Goal: Task Accomplishment & Management: Manage account settings

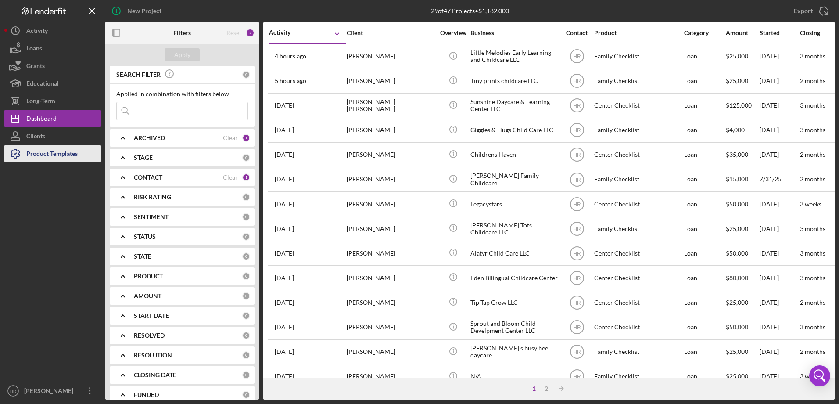
click at [45, 155] on div "Product Templates" at bounding box center [51, 155] width 51 height 20
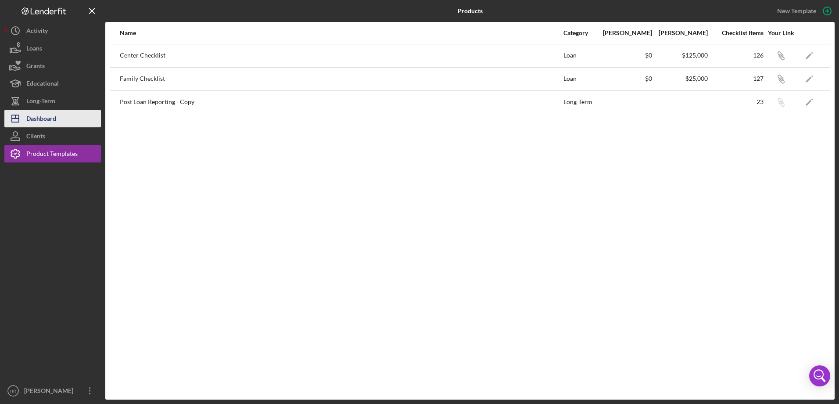
click at [34, 123] on div "Dashboard" at bounding box center [41, 120] width 30 height 20
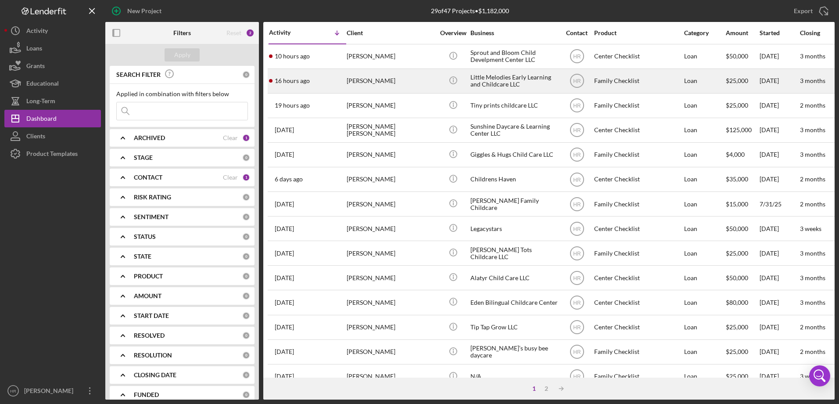
click at [391, 82] on div "[PERSON_NAME]" at bounding box center [391, 80] width 88 height 23
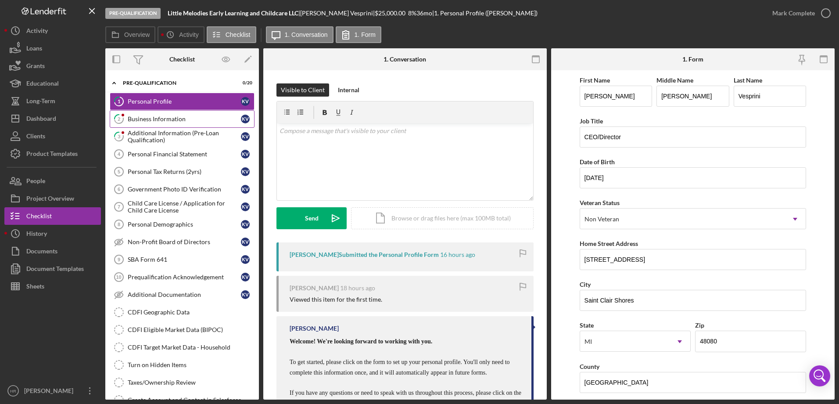
click at [155, 122] on div "Business Information" at bounding box center [184, 118] width 113 height 7
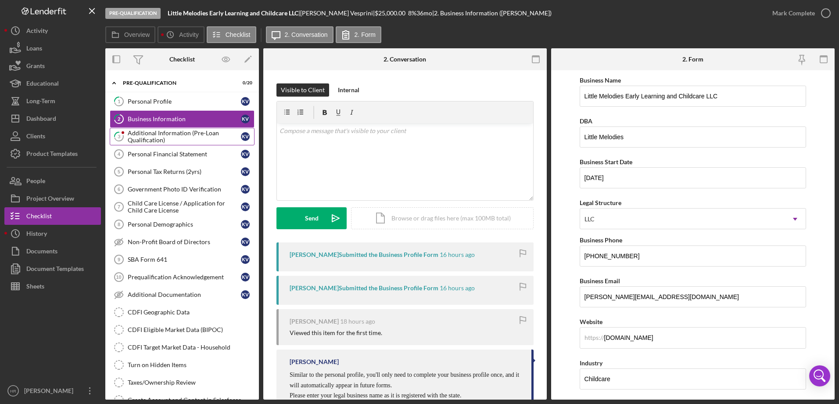
click at [151, 133] on div "Additional Information (Pre-Loan Qualification)" at bounding box center [184, 137] width 113 height 14
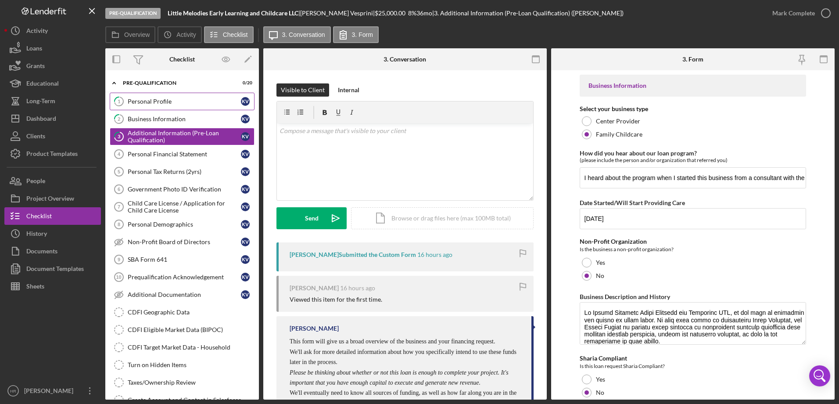
click at [152, 101] on div "Personal Profile" at bounding box center [184, 101] width 113 height 7
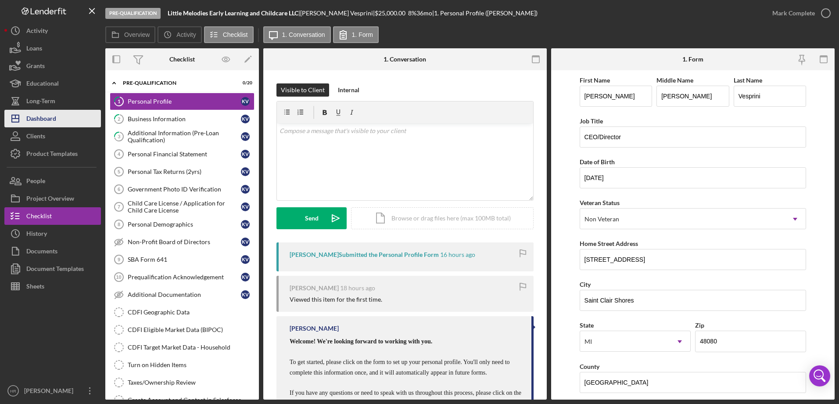
click at [49, 115] on div "Dashboard" at bounding box center [41, 120] width 30 height 20
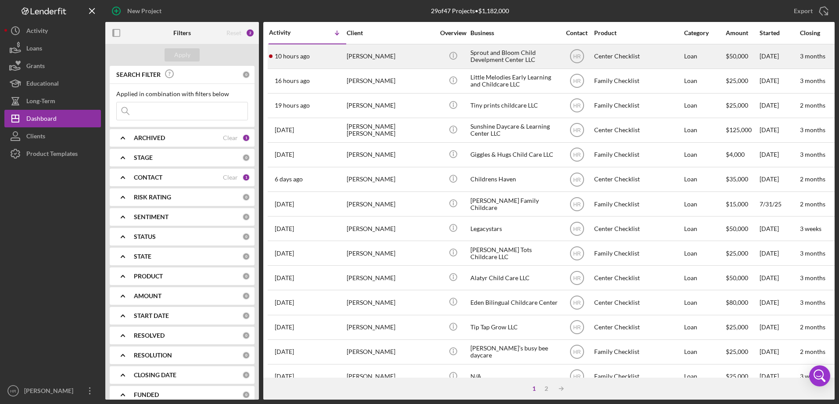
click at [386, 50] on div "[PERSON_NAME]" at bounding box center [391, 56] width 88 height 23
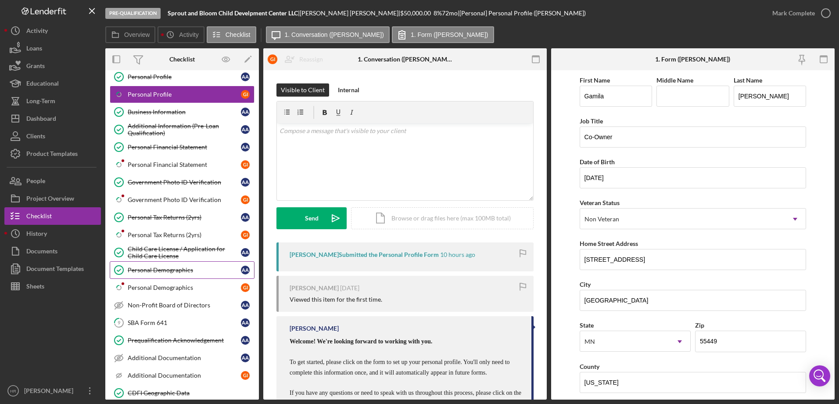
scroll to position [88, 0]
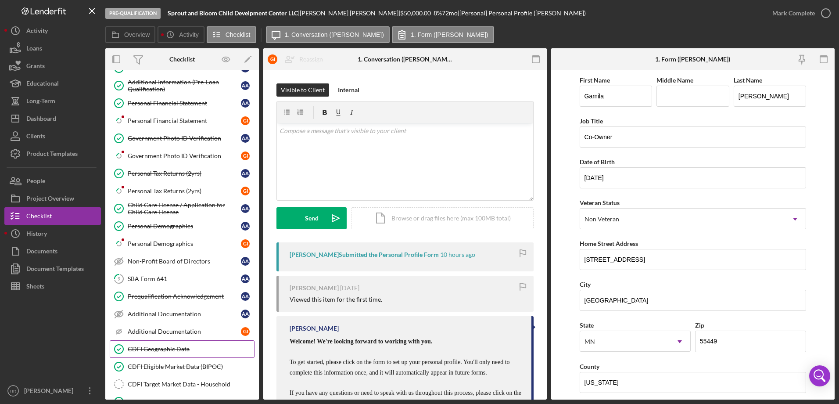
click at [168, 348] on div "CDFI Geographic Data" at bounding box center [191, 349] width 126 height 7
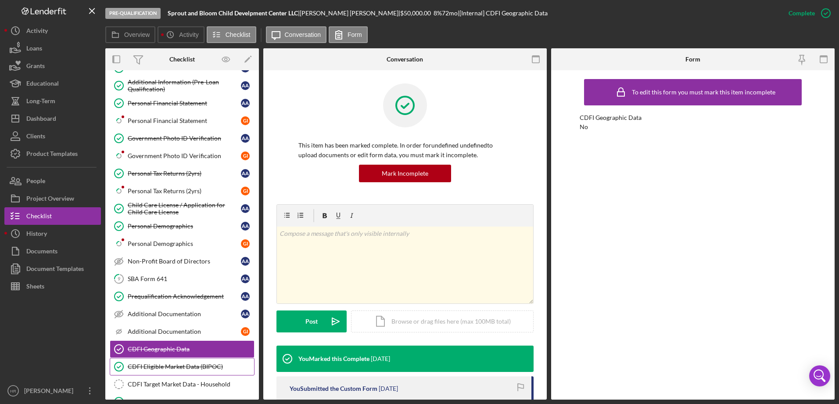
click at [162, 368] on div "CDFI Eligible Market Data (BIPOC)" at bounding box center [191, 366] width 126 height 7
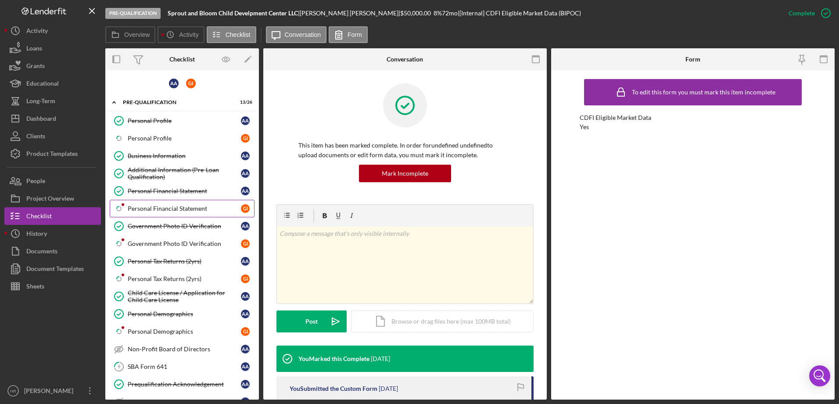
click at [169, 206] on div "Personal Financial Statement" at bounding box center [184, 208] width 113 height 7
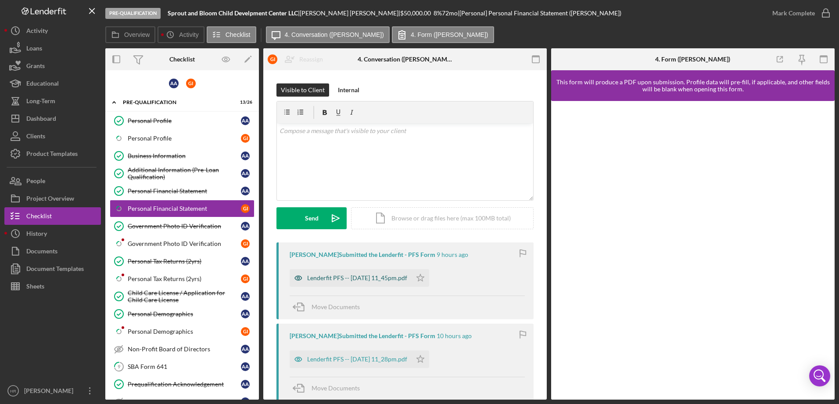
click at [357, 280] on div "Lenderfit PFS -- [DATE] 11_45pm.pdf" at bounding box center [357, 277] width 100 height 7
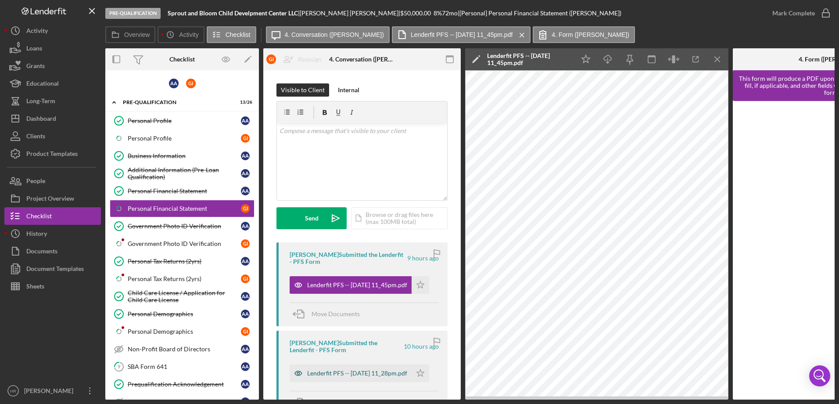
click at [349, 370] on div "Lenderfit PFS -- [DATE] 11_28pm.pdf" at bounding box center [357, 373] width 100 height 7
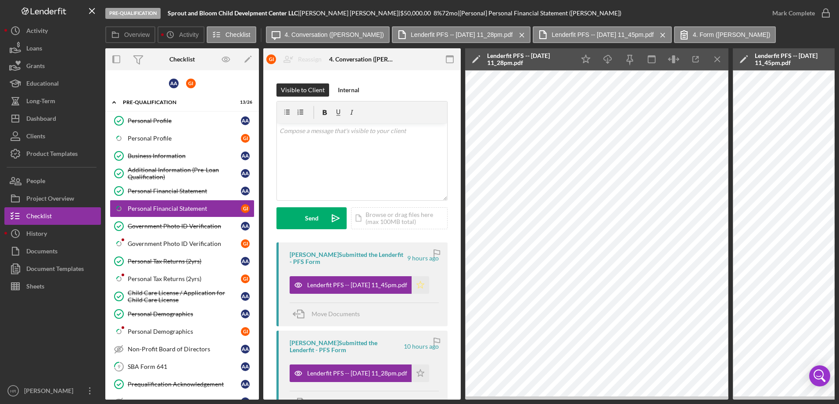
click at [425, 288] on icon "Icon/Star" at bounding box center [421, 285] width 18 height 18
click at [424, 377] on icon "Icon/Star" at bounding box center [421, 373] width 18 height 18
click at [826, 10] on icon "button" at bounding box center [826, 13] width 22 height 22
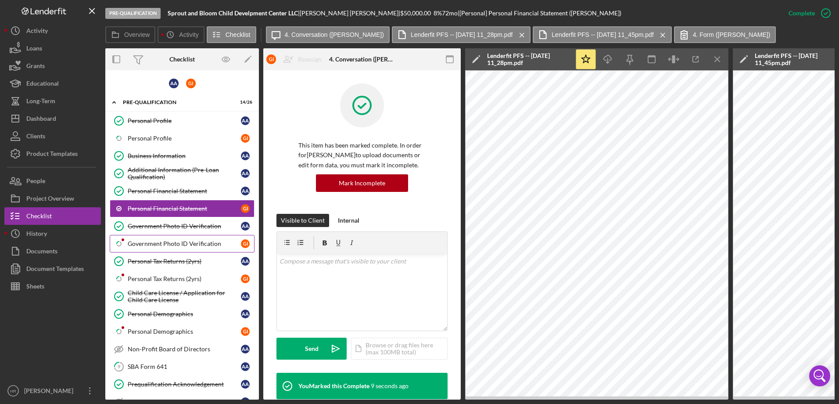
click at [147, 243] on div "Government Photo ID Verification" at bounding box center [184, 243] width 113 height 7
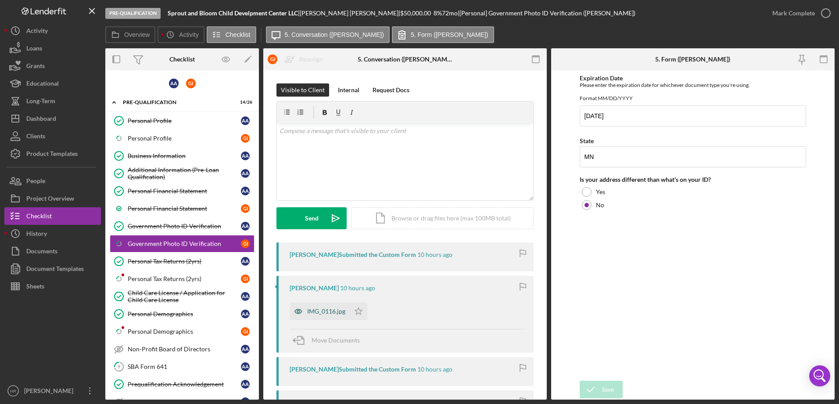
click at [323, 313] on div "IMG_0116.jpg" at bounding box center [326, 311] width 38 height 7
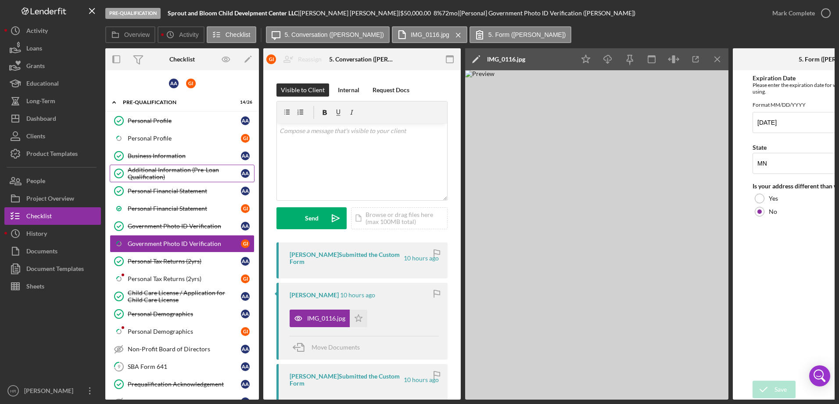
click at [142, 169] on div "Additional Information (Pre-Loan Qualification)" at bounding box center [184, 173] width 113 height 14
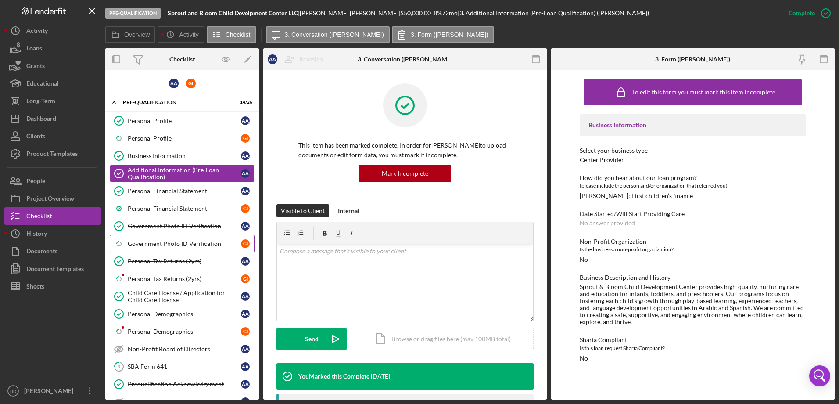
click at [158, 245] on div "Government Photo ID Verification" at bounding box center [184, 243] width 113 height 7
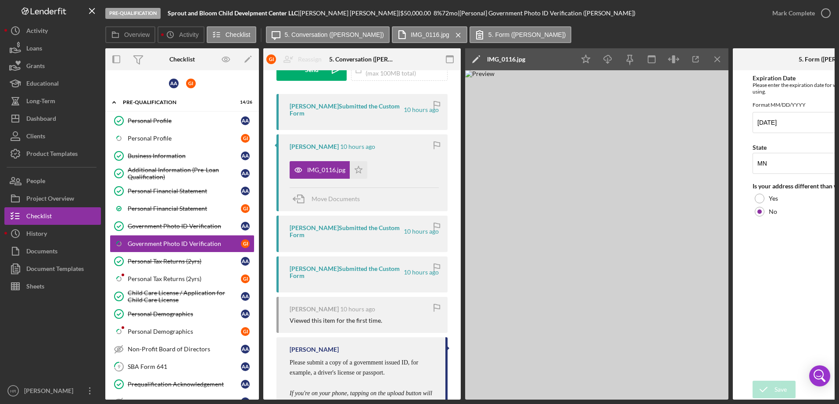
scroll to position [100, 0]
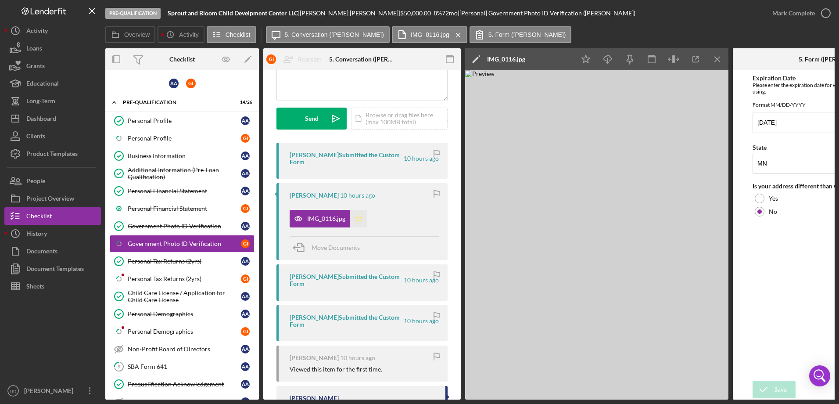
click at [364, 218] on icon "Icon/Star" at bounding box center [359, 219] width 18 height 18
click at [822, 12] on icon "button" at bounding box center [826, 13] width 22 height 22
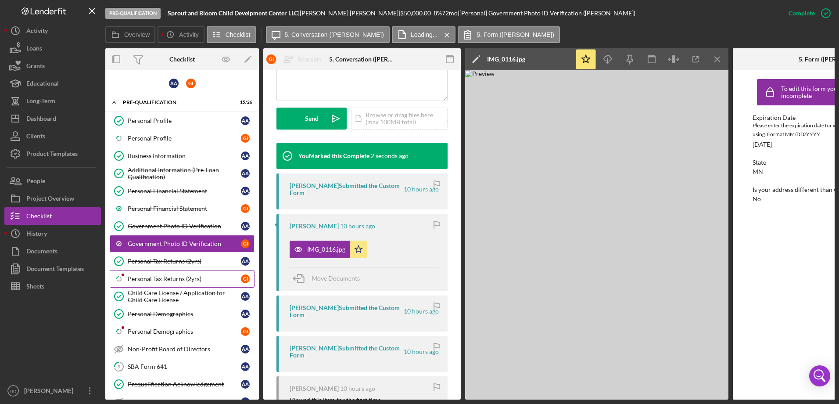
click at [131, 280] on div "Personal Tax Returns (2yrs)" at bounding box center [184, 278] width 113 height 7
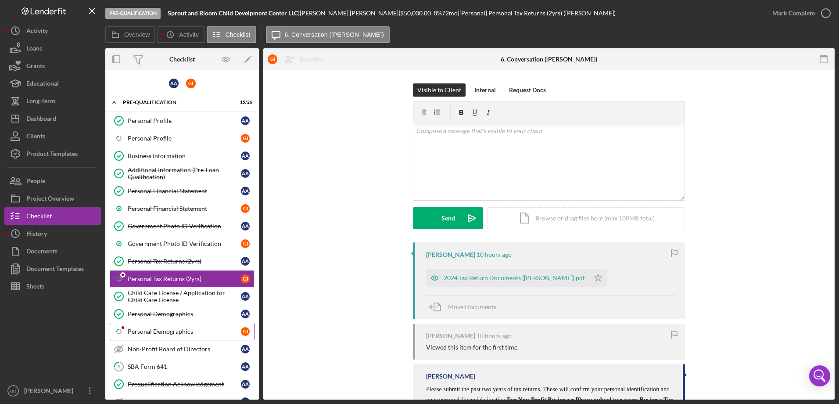
click at [134, 325] on link "Icon/Checklist Item Sub Partial Personal Demographics G I" at bounding box center [182, 332] width 145 height 18
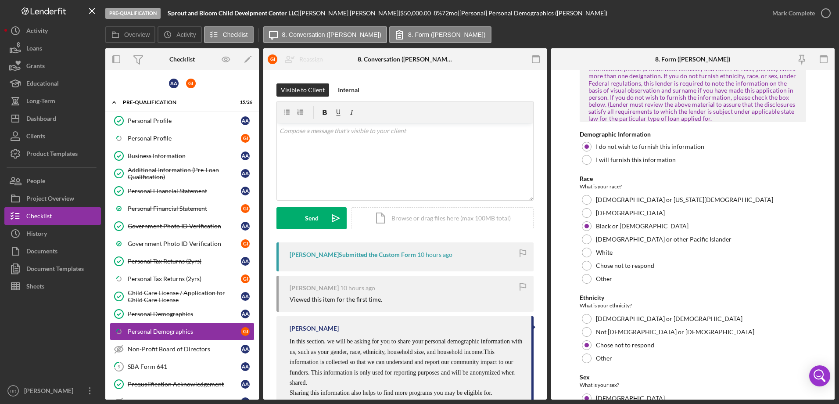
scroll to position [587, 0]
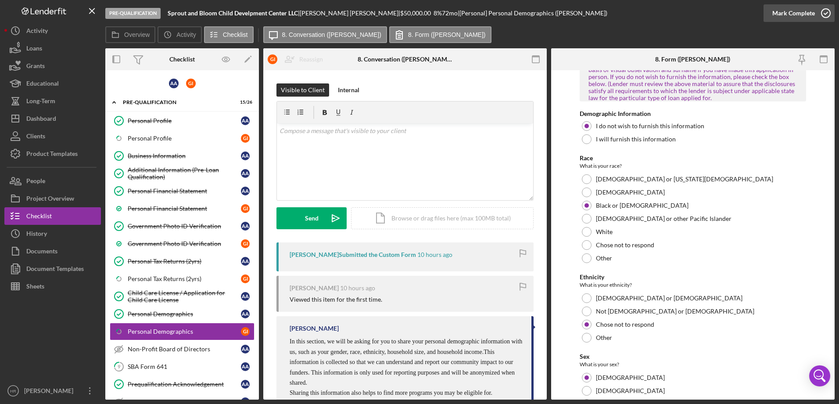
click at [828, 16] on icon "button" at bounding box center [826, 13] width 22 height 22
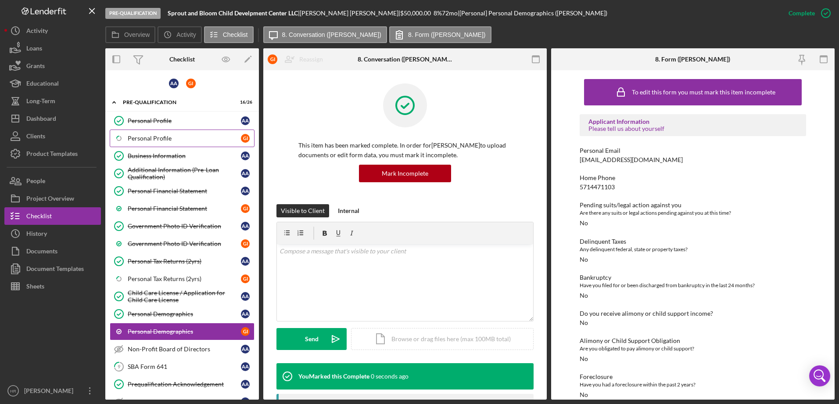
click at [160, 137] on div "Personal Profile" at bounding box center [184, 138] width 113 height 7
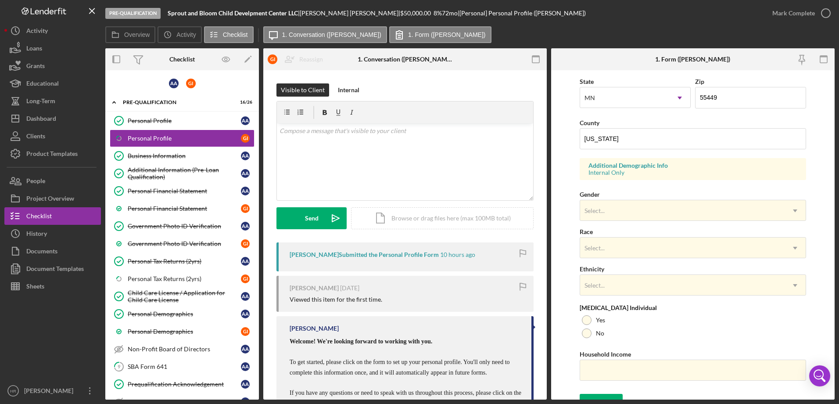
scroll to position [257, 0]
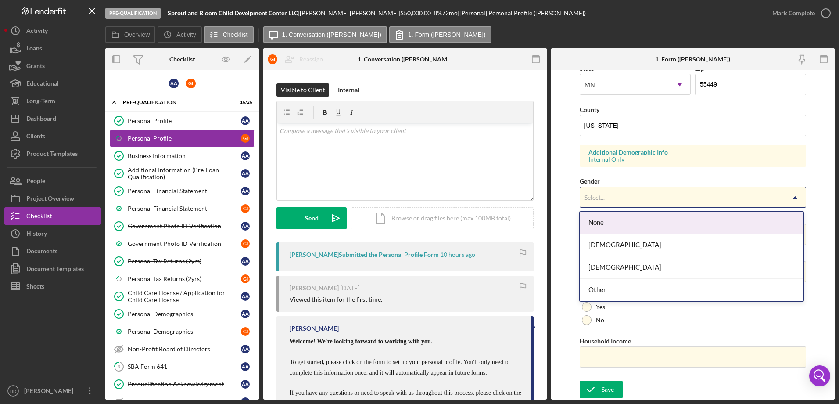
click at [605, 192] on div "Select..." at bounding box center [682, 197] width 205 height 20
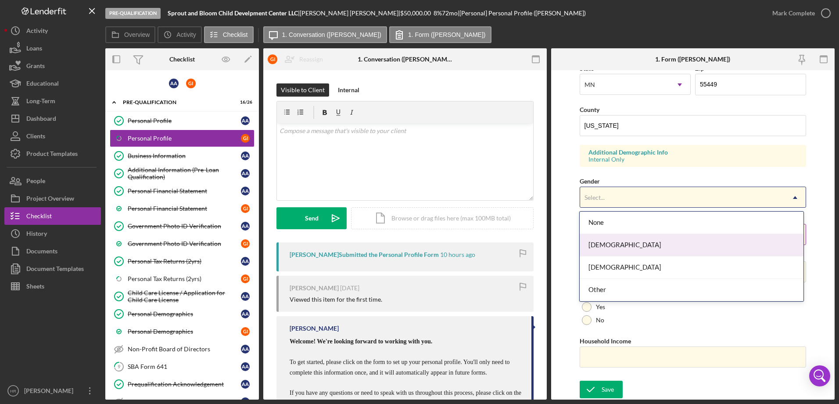
click at [605, 244] on div "[DEMOGRAPHIC_DATA]" at bounding box center [692, 245] width 224 height 22
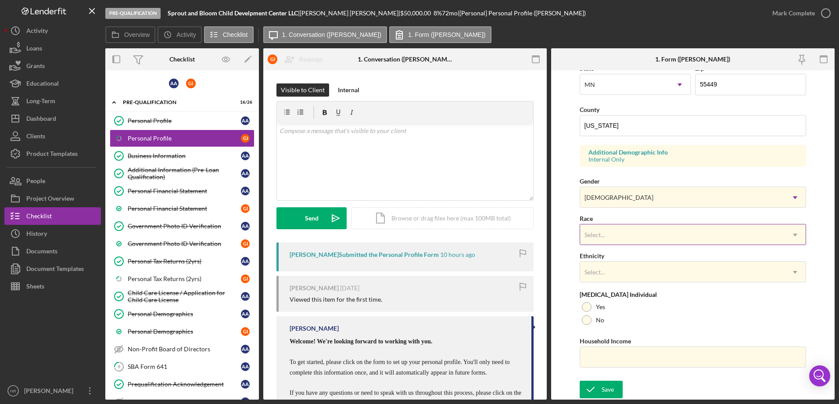
click at [605, 230] on div "Select..." at bounding box center [682, 235] width 205 height 20
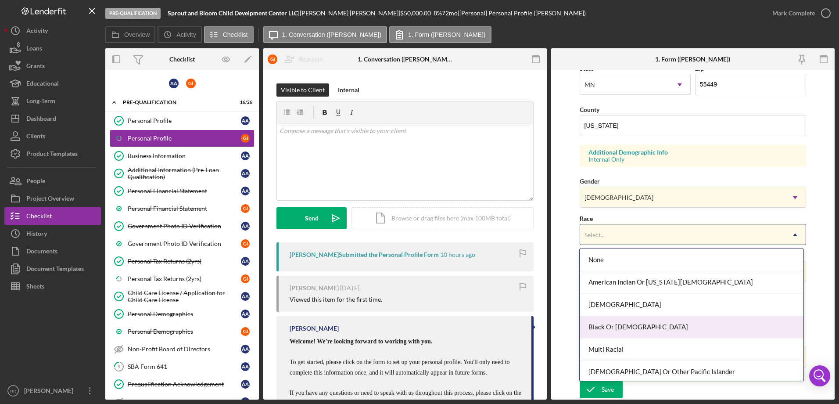
click at [618, 321] on div "Black Or [DEMOGRAPHIC_DATA]" at bounding box center [692, 327] width 224 height 22
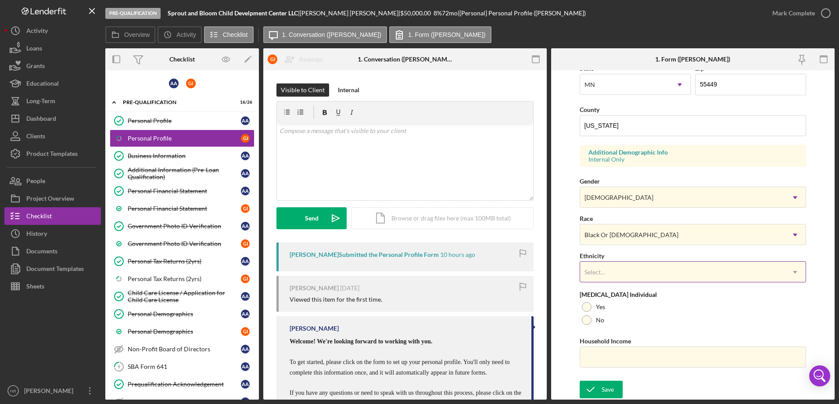
click at [608, 278] on div "Select..." at bounding box center [682, 272] width 205 height 20
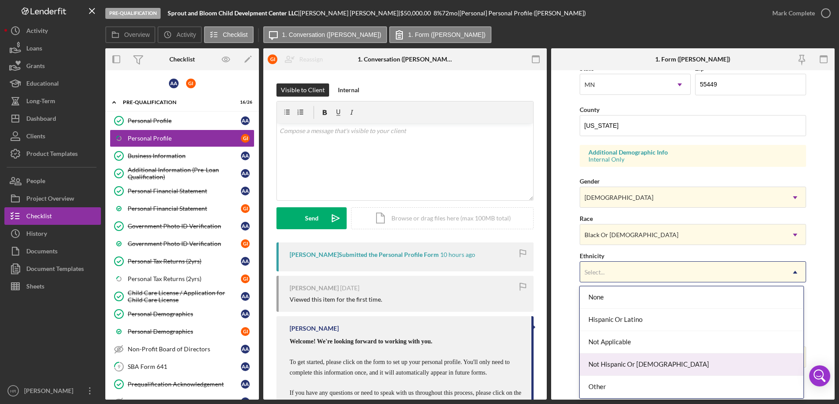
click at [611, 357] on div "Not Hispanic Or [DEMOGRAPHIC_DATA]" at bounding box center [692, 364] width 224 height 22
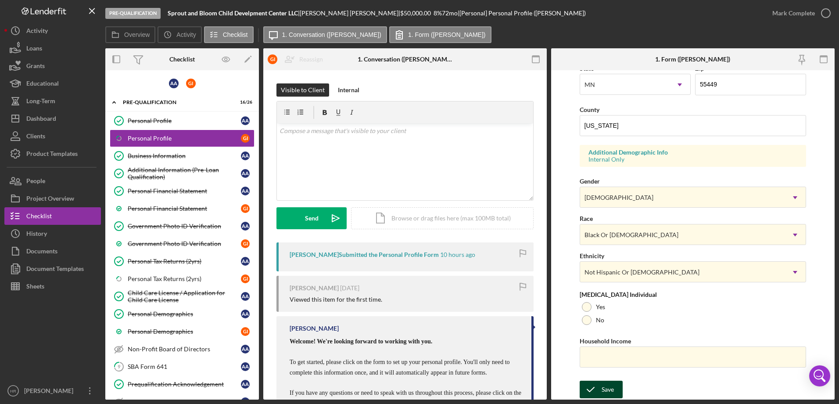
click at [614, 391] on button "Save" at bounding box center [601, 390] width 43 height 18
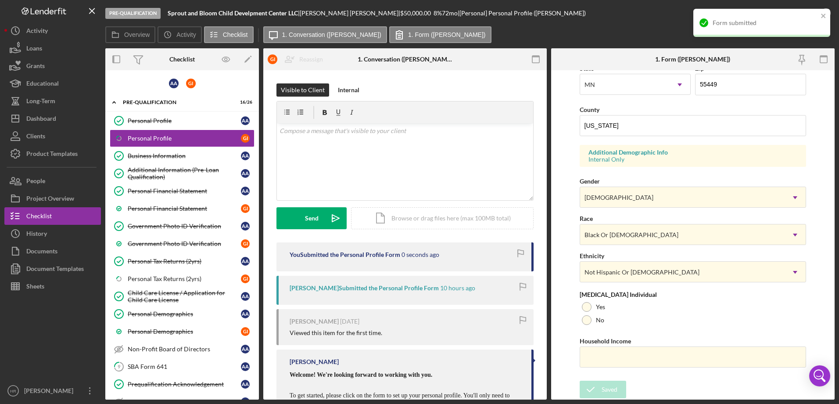
click at [827, 11] on div "Form submitted" at bounding box center [762, 23] width 137 height 28
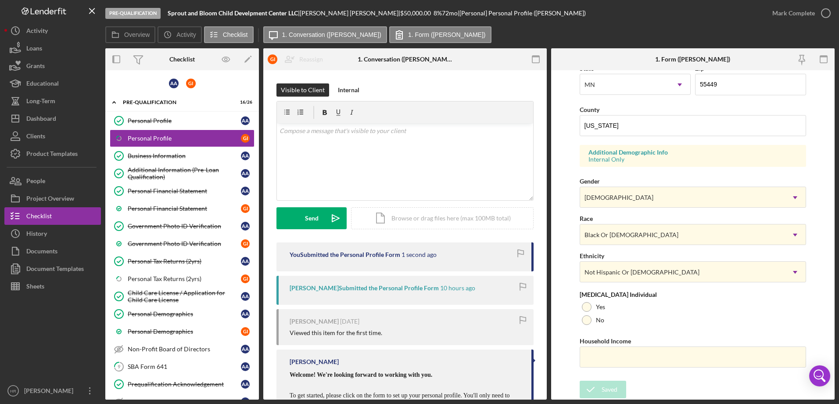
click at [0, 0] on icon "button" at bounding box center [0, 0] width 0 height 0
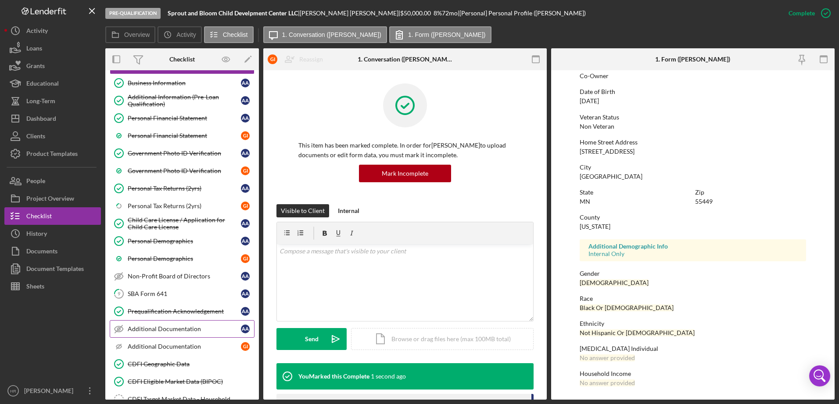
scroll to position [88, 0]
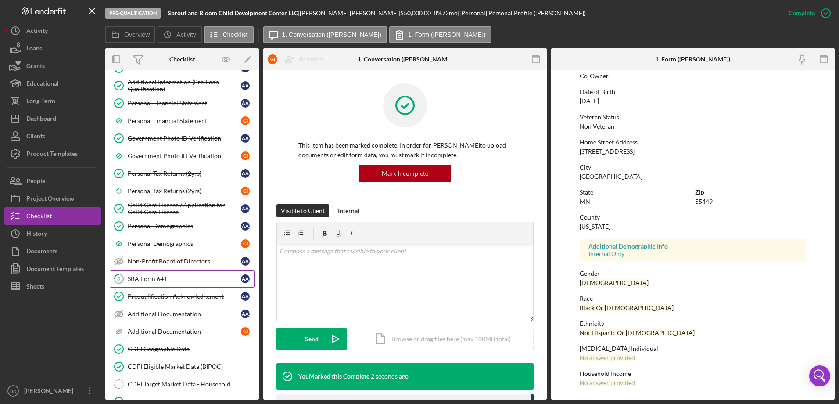
click at [156, 273] on link "9 SBA Form 641 A A" at bounding box center [182, 279] width 145 height 18
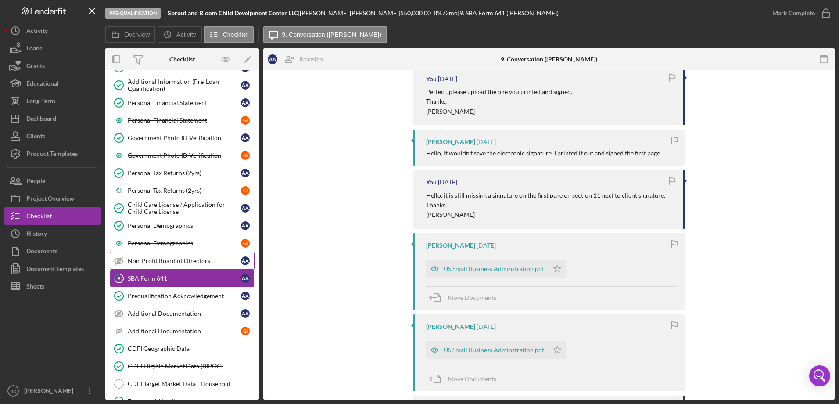
scroll to position [88, 0]
click at [160, 196] on link "Icon/Checklist Item Sub Partial Personal Tax Returns (2yrs) G I" at bounding box center [182, 191] width 145 height 18
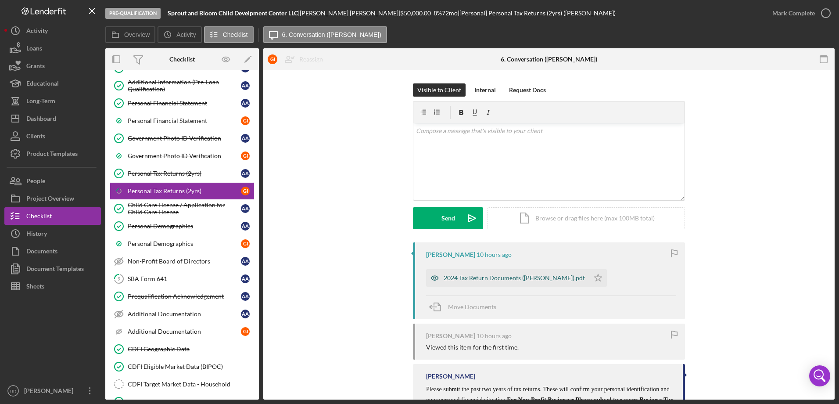
click at [490, 273] on div "2024 Tax Return Documents ([PERSON_NAME]).pdf" at bounding box center [507, 278] width 163 height 18
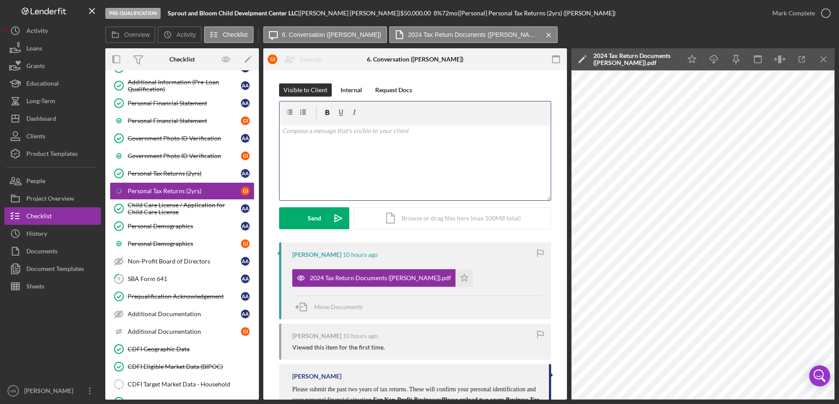
click at [314, 140] on div "v Color teal Color pink Remove color Add row above Add row below Add column bef…" at bounding box center [415, 161] width 271 height 77
click at [314, 215] on div "Send" at bounding box center [315, 218] width 14 height 22
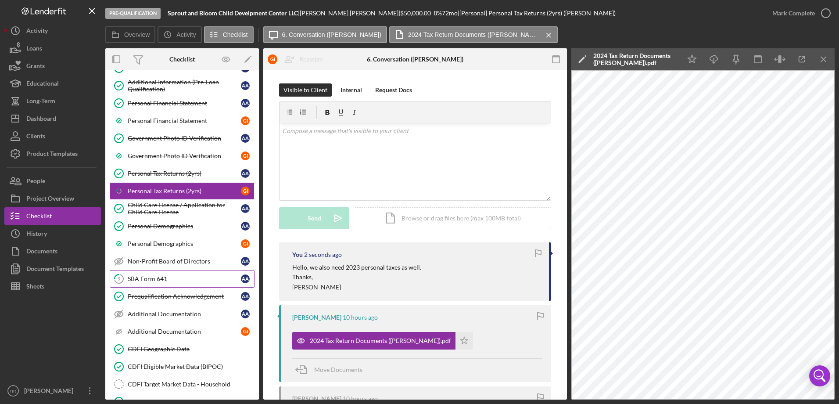
click at [163, 276] on div "SBA Form 641" at bounding box center [184, 278] width 113 height 7
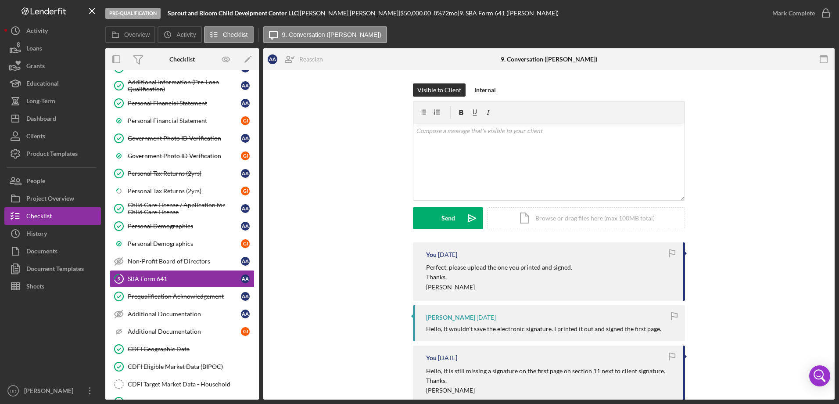
click at [421, 263] on div "You [DATE] Perfect, please upload the one you printed and signed. Thanks, [PERS…" at bounding box center [549, 271] width 272 height 58
click at [419, 139] on div "v Color teal Color pink Remove color Add row above Add row below Add column bef…" at bounding box center [549, 161] width 271 height 77
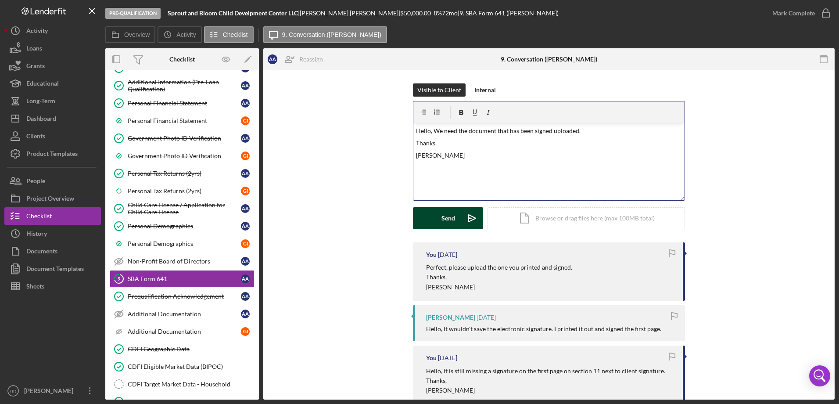
click at [432, 220] on button "Send Icon/icon-invite-send" at bounding box center [448, 218] width 70 height 22
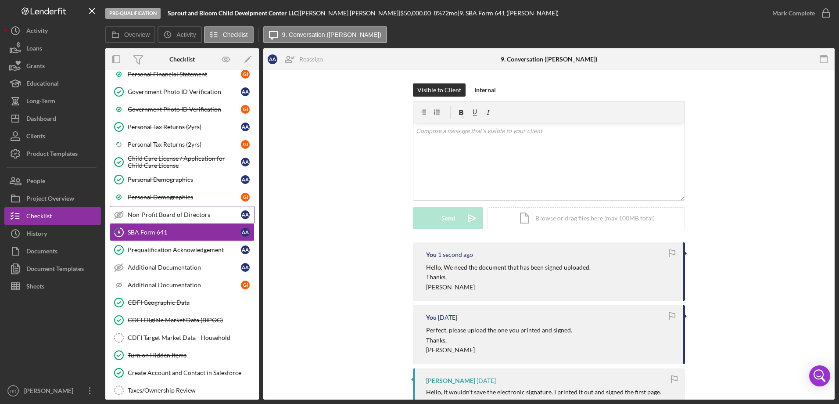
scroll to position [44, 0]
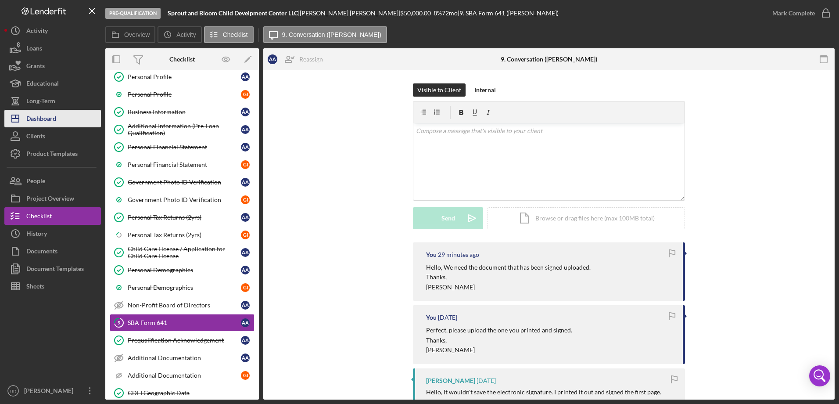
click at [43, 118] on div "Dashboard" at bounding box center [41, 120] width 30 height 20
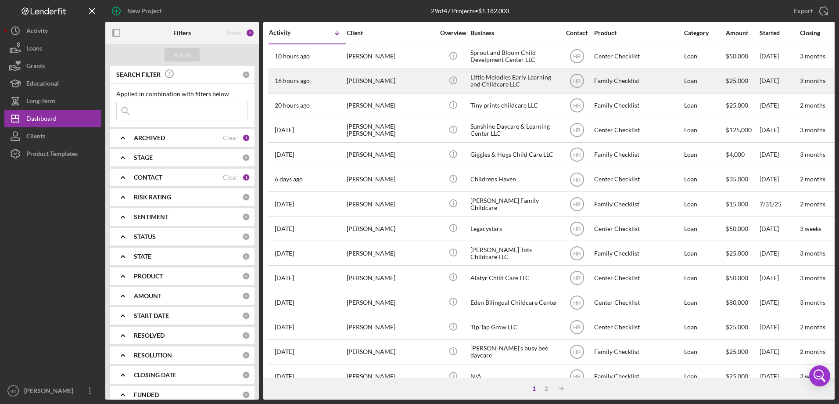
click at [499, 87] on div "Little Melodies Early Learning and Childcare LLC" at bounding box center [515, 80] width 88 height 23
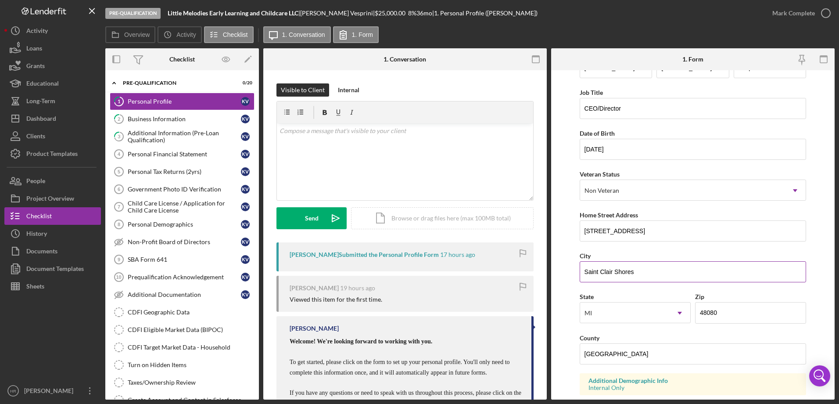
scroll to position [44, 0]
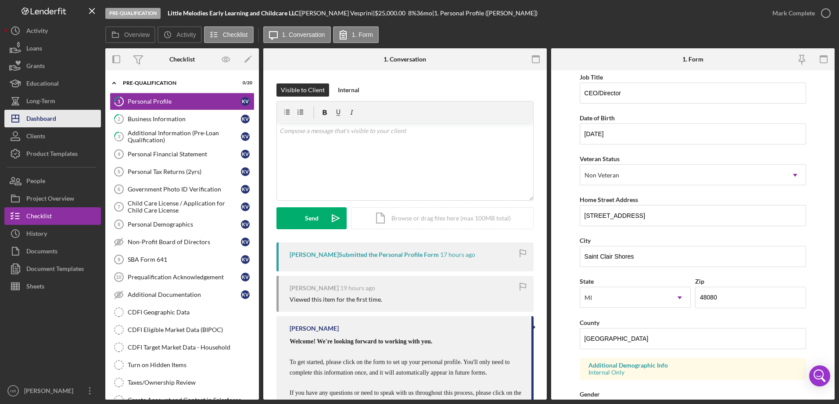
click at [44, 121] on div "Dashboard" at bounding box center [41, 120] width 30 height 20
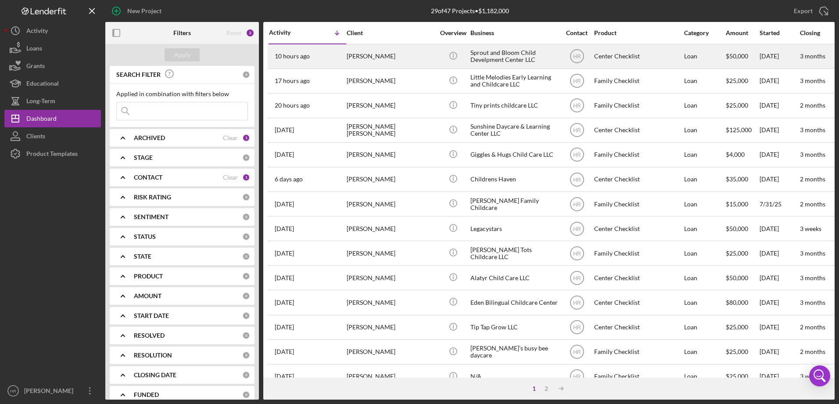
click at [373, 55] on div "[PERSON_NAME]" at bounding box center [391, 56] width 88 height 23
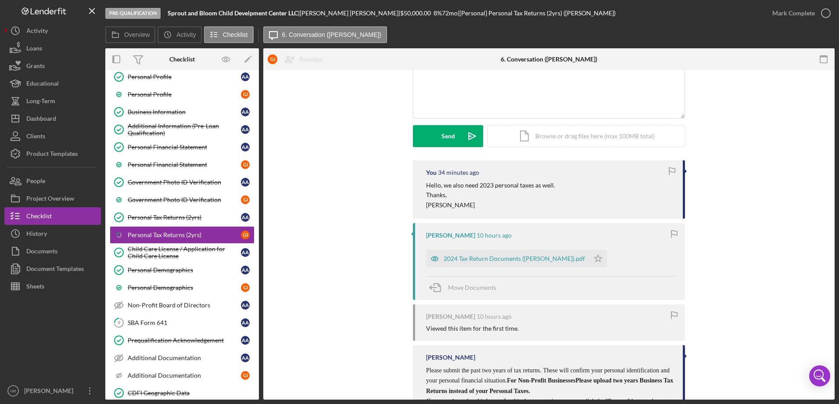
scroll to position [88, 0]
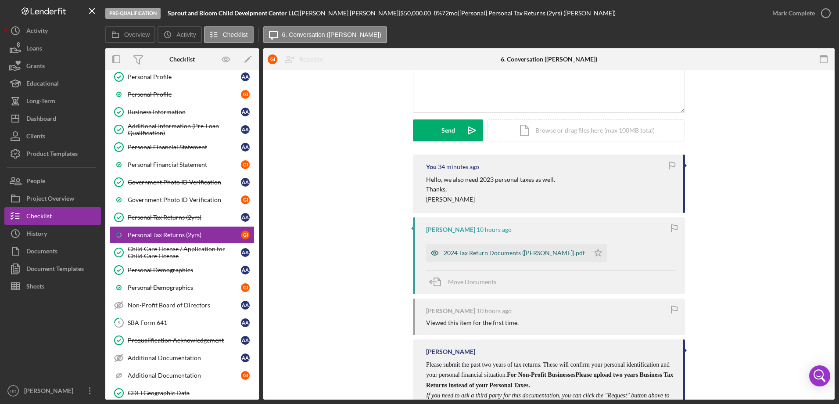
click at [499, 252] on div "2024 Tax Return Documents ([PERSON_NAME]).pdf" at bounding box center [514, 252] width 141 height 7
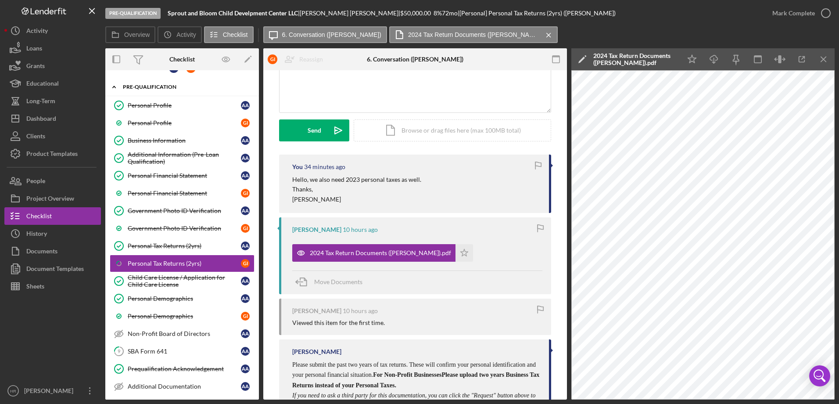
scroll to position [0, 0]
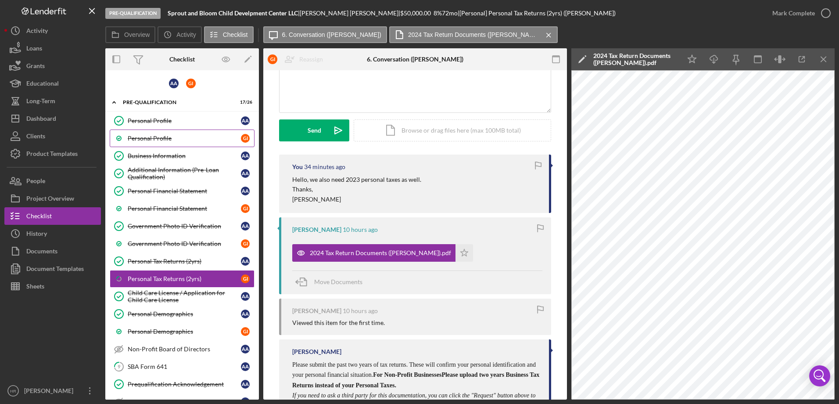
click at [175, 133] on link "Personal Profile G I" at bounding box center [182, 139] width 145 height 18
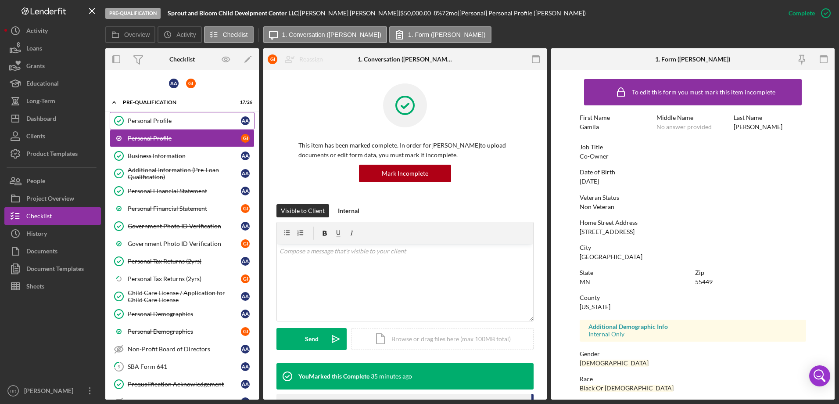
click at [150, 119] on div "Personal Profile" at bounding box center [184, 120] width 113 height 7
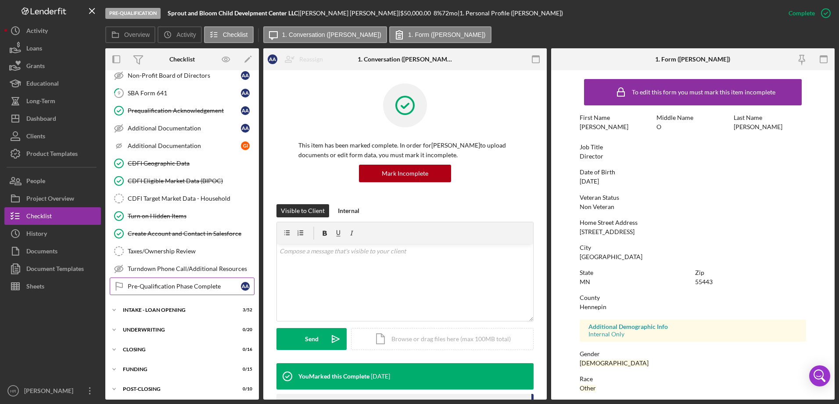
scroll to position [277, 0]
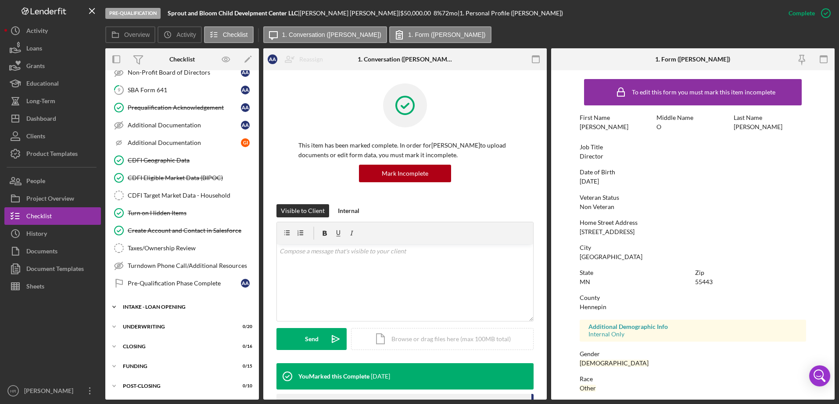
click at [153, 309] on div "INTAKE - LOAN OPENING" at bounding box center [185, 306] width 125 height 5
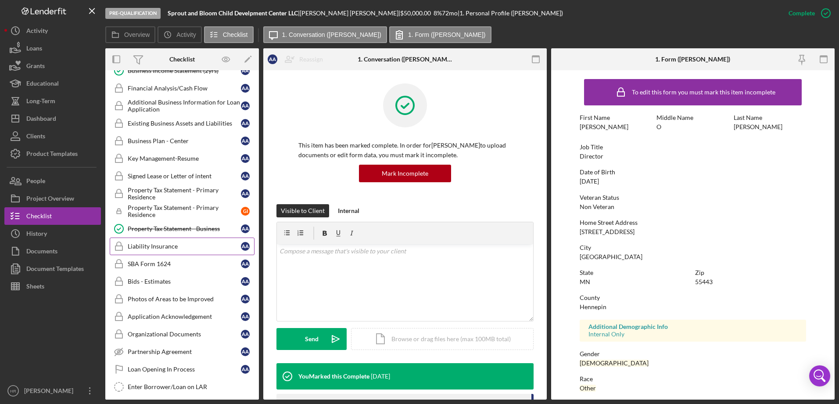
scroll to position [716, 0]
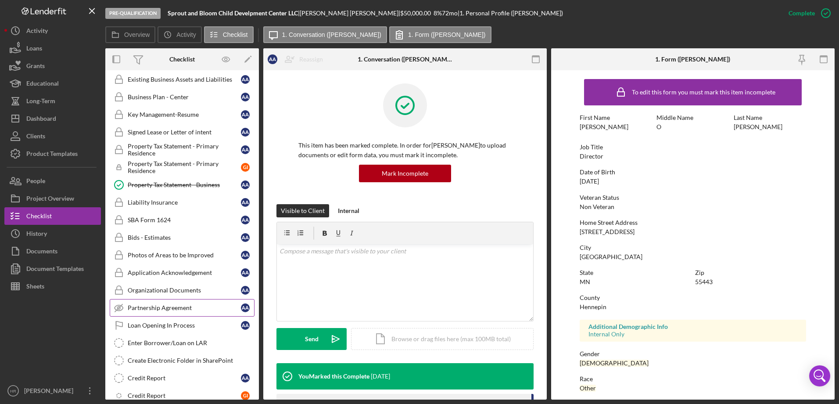
click at [155, 305] on div "Partnership Agreement" at bounding box center [184, 307] width 113 height 7
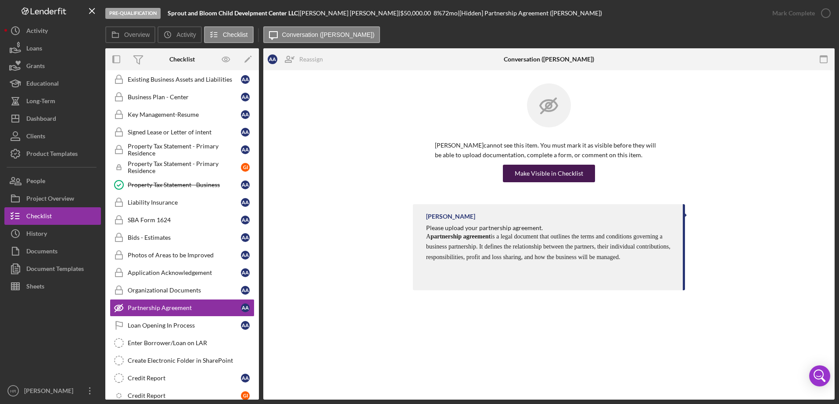
click at [533, 166] on div "Make Visible in Checklist" at bounding box center [549, 174] width 68 height 18
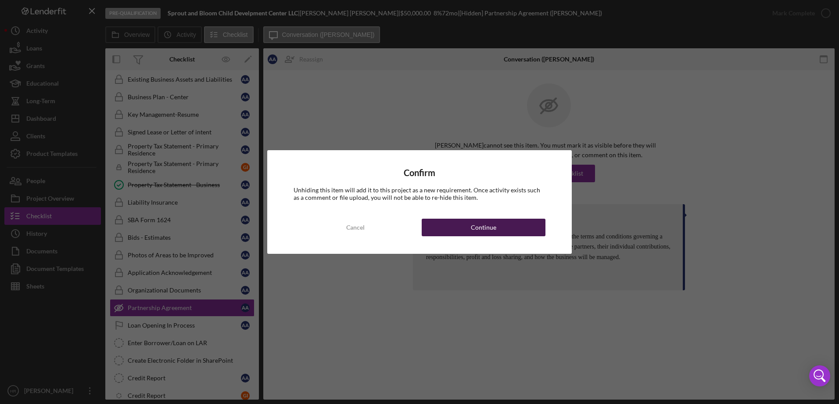
click at [495, 228] on div "Continue" at bounding box center [483, 228] width 25 height 18
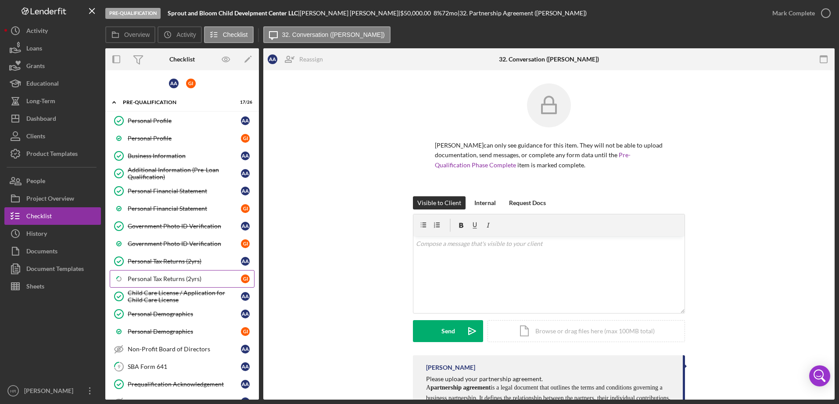
click at [176, 274] on link "Icon/Checklist Item Sub Partial Personal Tax Returns (2yrs) G I" at bounding box center [182, 279] width 145 height 18
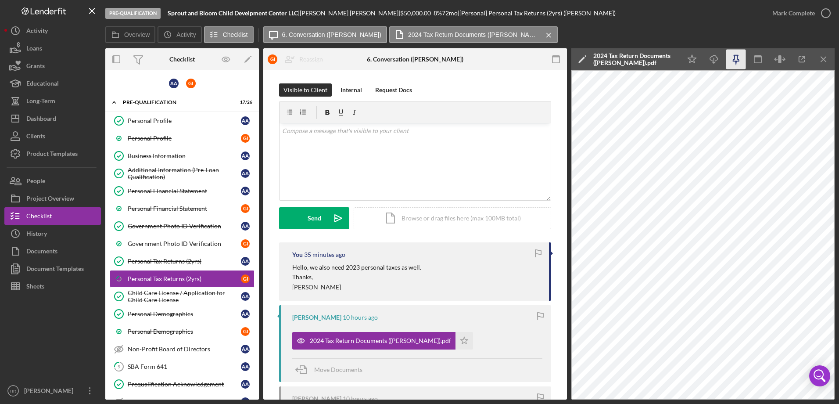
click at [733, 61] on icon "button" at bounding box center [737, 60] width 20 height 20
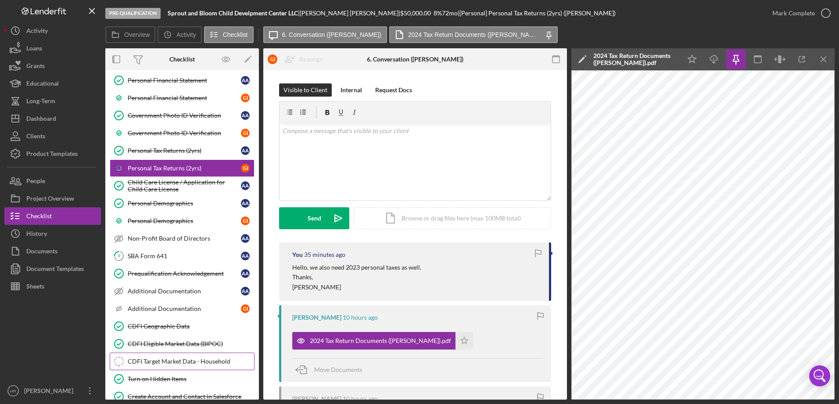
scroll to position [132, 0]
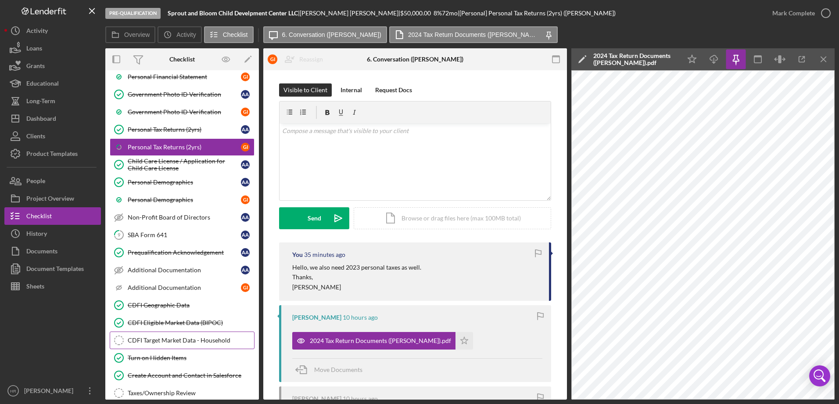
click at [148, 338] on div "CDFI Target Market Data - Household" at bounding box center [191, 340] width 126 height 7
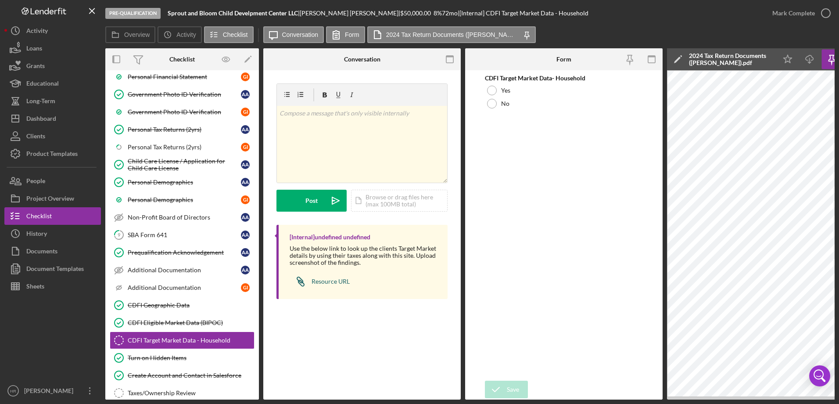
click at [326, 283] on div "Resource URL" at bounding box center [331, 281] width 38 height 7
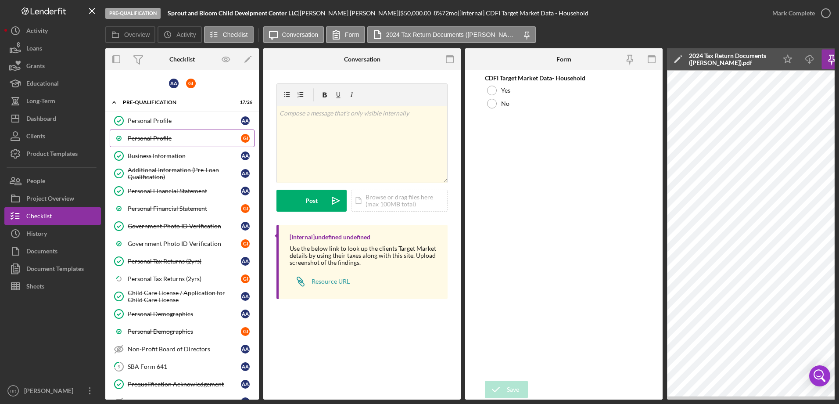
click at [162, 132] on link "Personal Profile G I" at bounding box center [182, 139] width 145 height 18
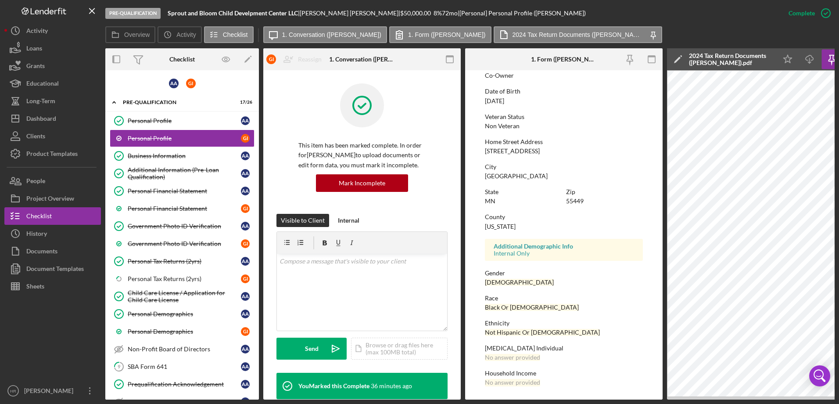
scroll to position [44, 0]
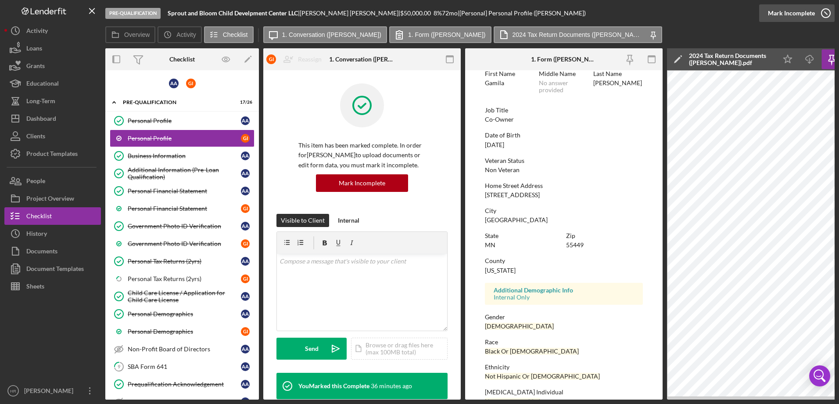
click at [824, 12] on icon "button" at bounding box center [826, 13] width 22 height 22
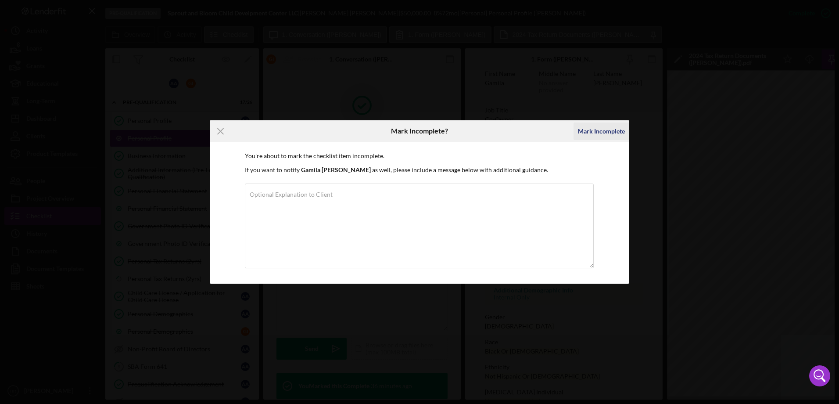
click at [616, 133] on div "Mark Incomplete" at bounding box center [601, 131] width 47 height 18
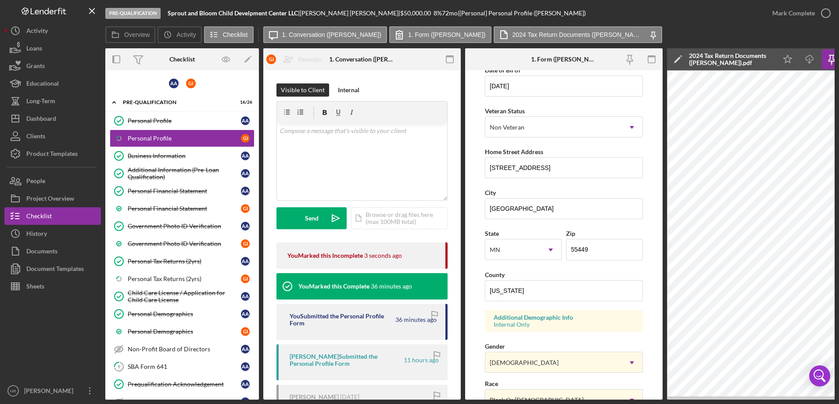
scroll to position [92, 0]
drag, startPoint x: 522, startPoint y: 287, endPoint x: 465, endPoint y: 289, distance: 57.6
click at [465, 289] on div "Overview Internal Workflow Stage Pre-Qualification Icon/Dropdown Arrow Archive …" at bounding box center [470, 223] width 730 height 351
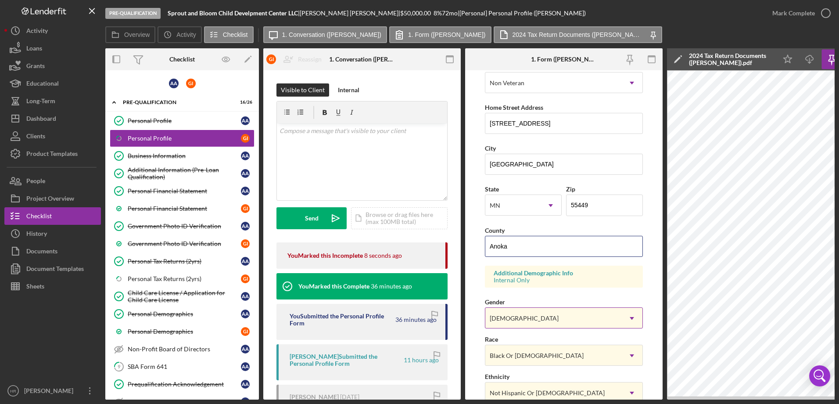
scroll to position [224, 0]
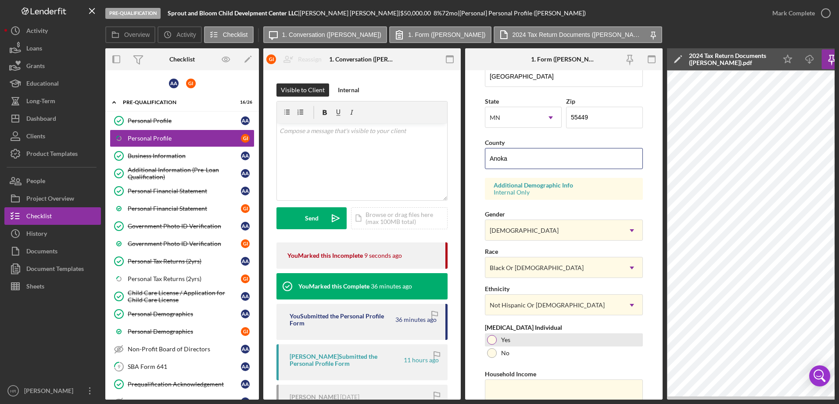
type input "Anoka"
click at [489, 335] on div "Yes" at bounding box center [564, 339] width 158 height 13
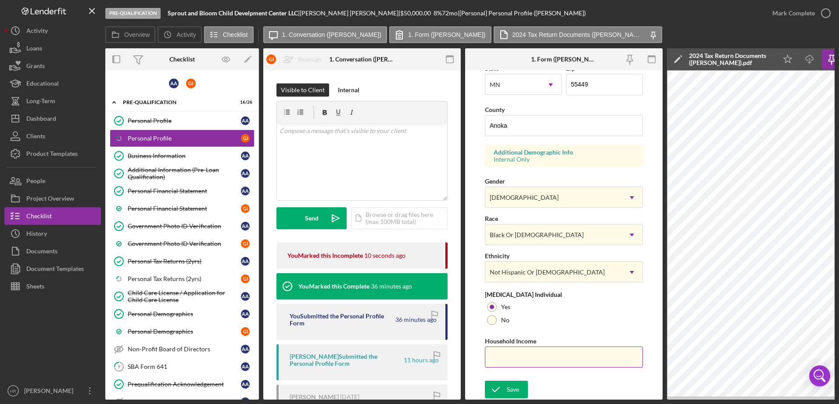
click at [506, 349] on input "Household Income" at bounding box center [564, 356] width 158 height 21
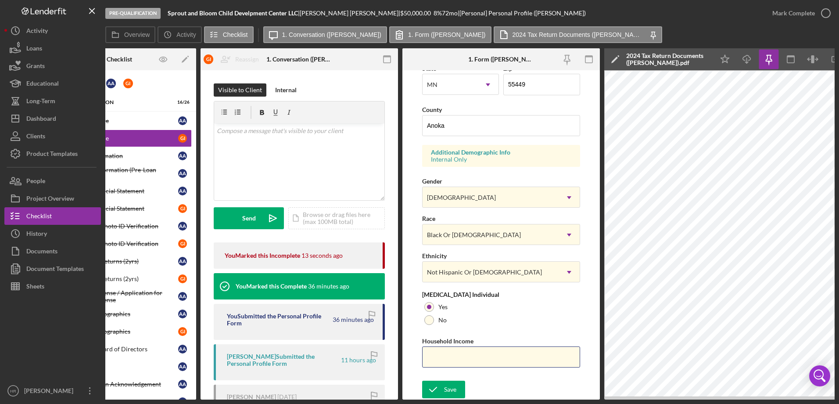
scroll to position [0, 96]
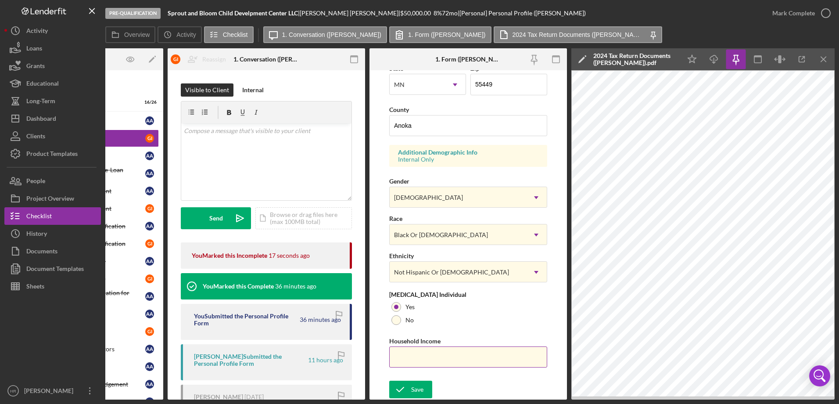
click at [408, 354] on input "Household Income" at bounding box center [468, 356] width 158 height 21
type input "$37,559"
click at [410, 381] on icon "submit" at bounding box center [400, 389] width 22 height 22
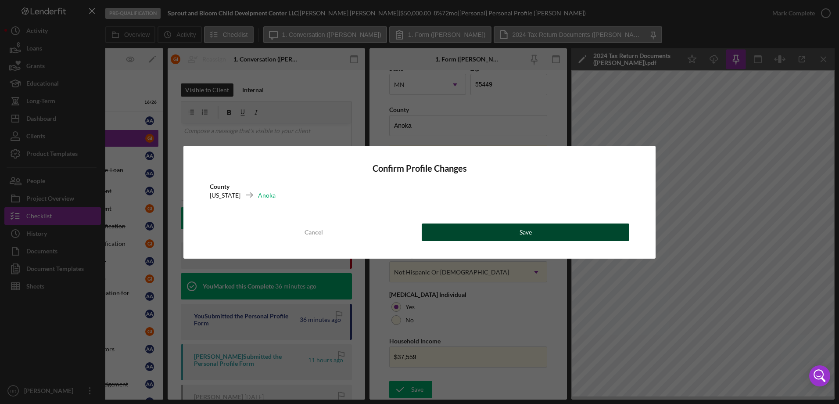
click at [491, 230] on button "Save" at bounding box center [526, 232] width 208 height 18
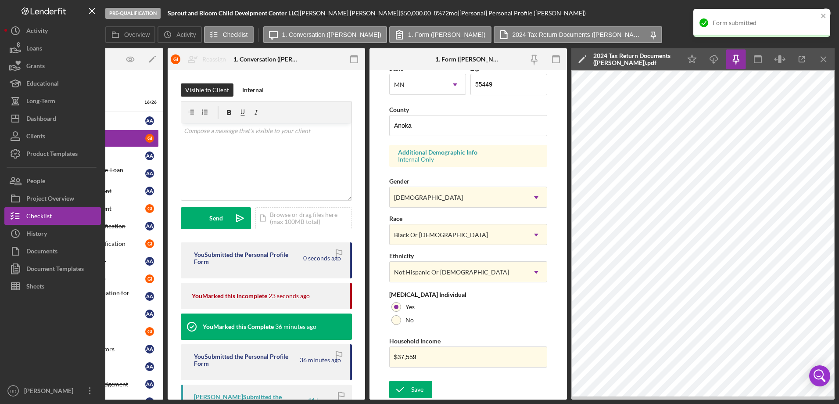
click at [821, 16] on div "Form submitted" at bounding box center [759, 23] width 124 height 14
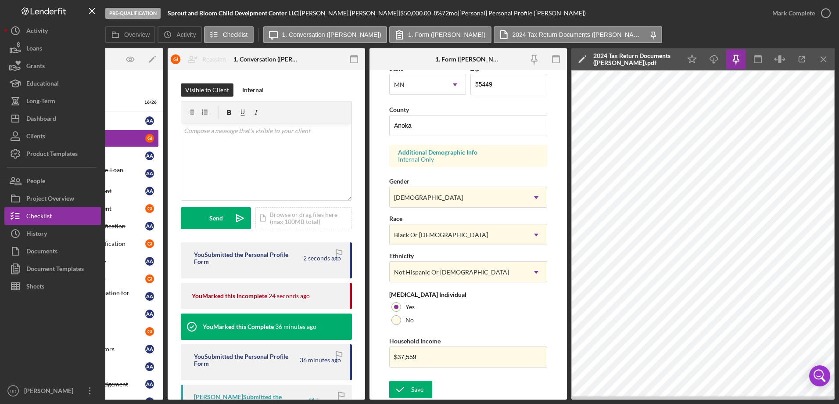
click at [0, 0] on icon "button" at bounding box center [0, 0] width 0 height 0
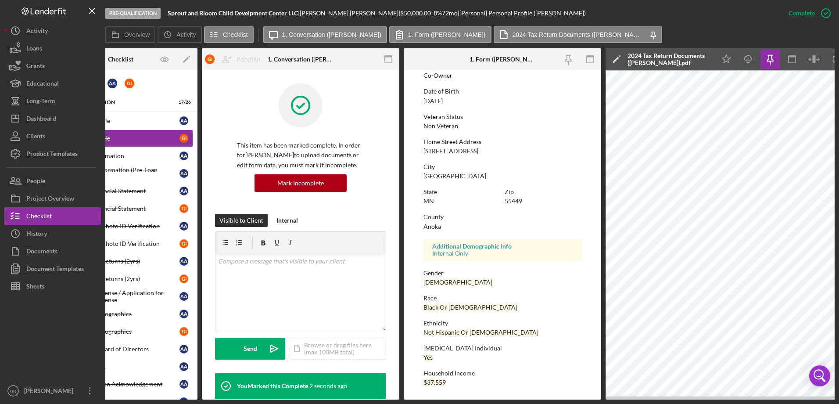
scroll to position [0, 0]
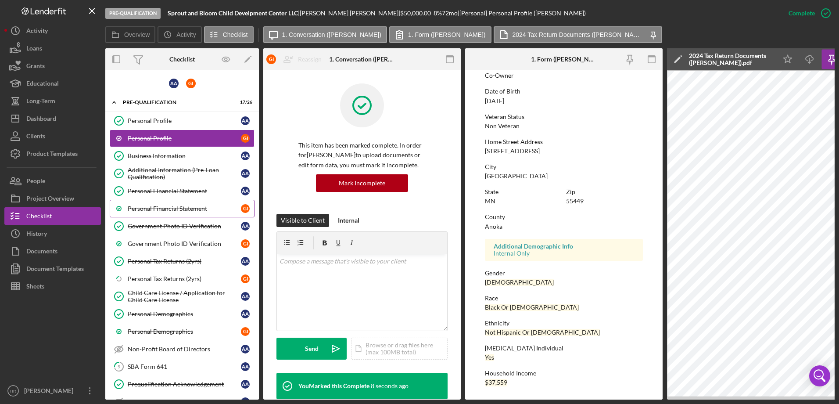
click at [150, 208] on div "Personal Financial Statement" at bounding box center [184, 208] width 113 height 7
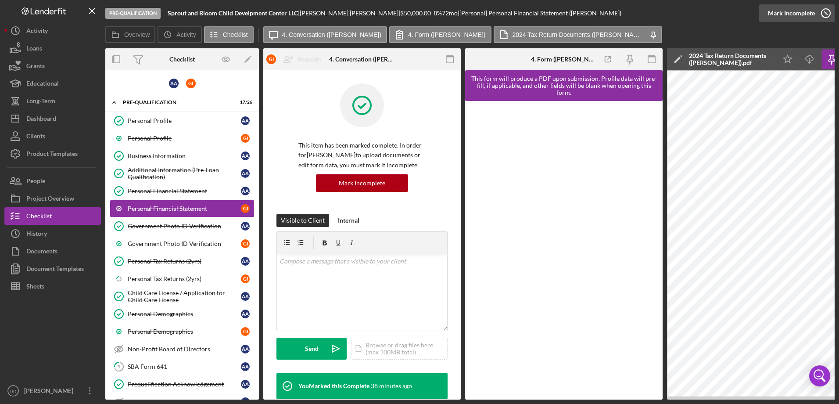
click at [827, 17] on icon "button" at bounding box center [826, 13] width 22 height 22
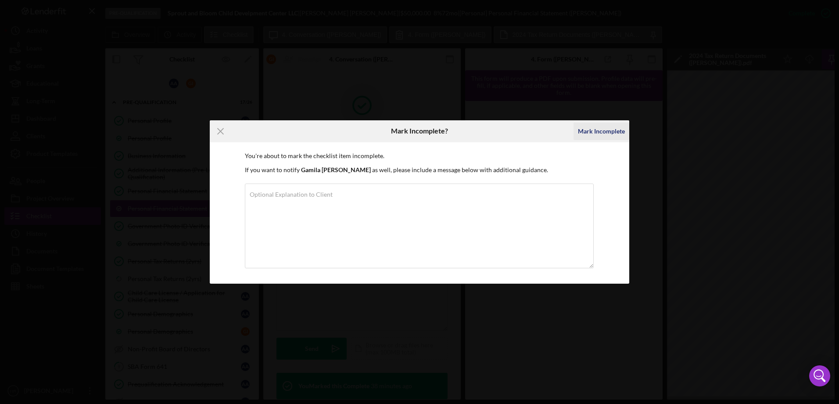
click at [591, 135] on div "Mark Incomplete" at bounding box center [601, 131] width 47 height 18
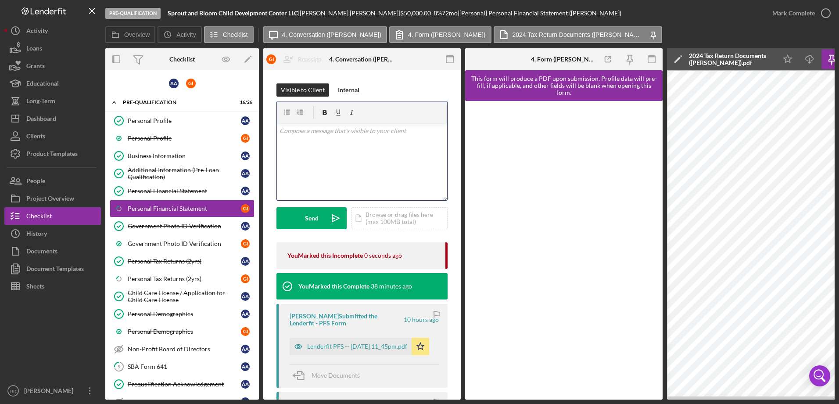
click at [321, 148] on div "v Color teal Color pink Remove color Add row above Add row below Add column bef…" at bounding box center [362, 161] width 170 height 77
drag, startPoint x: 536, startPoint y: 400, endPoint x: 570, endPoint y: 397, distance: 33.9
click at [570, 397] on div "Pre-Qualification Sprout and Bloom Child Develpment Center LLC | [PERSON_NAME] …" at bounding box center [419, 202] width 839 height 404
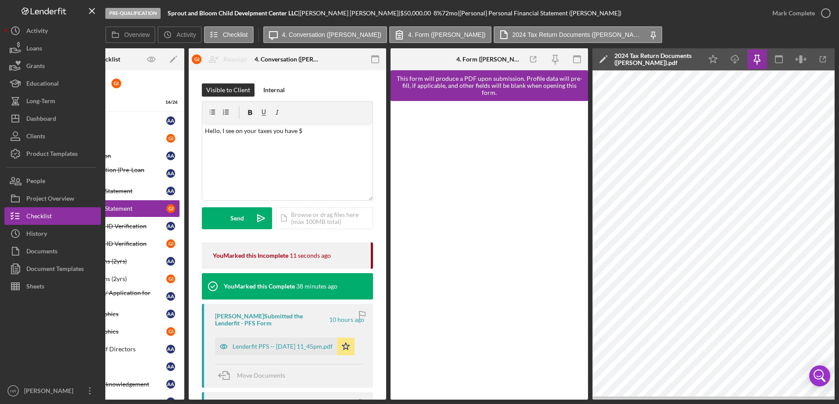
scroll to position [0, 96]
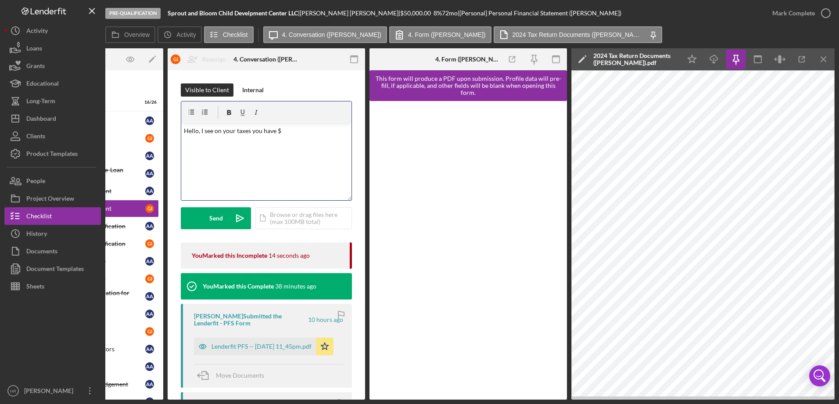
click at [292, 128] on p "Hello, I see on your taxes you have $" at bounding box center [267, 131] width 166 height 10
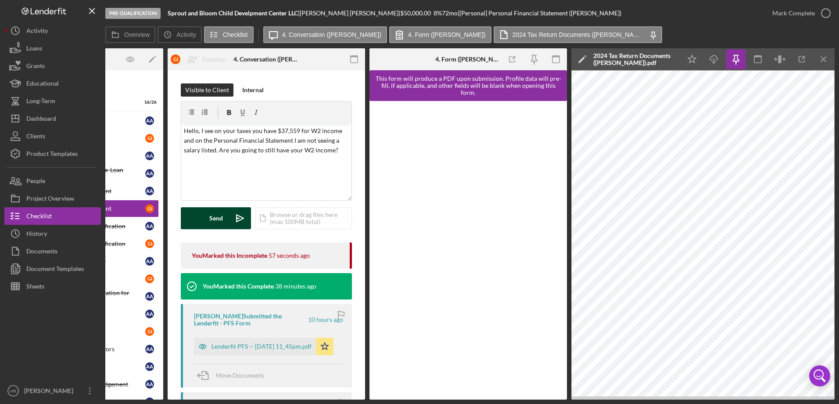
click at [214, 209] on div "Send" at bounding box center [216, 218] width 14 height 22
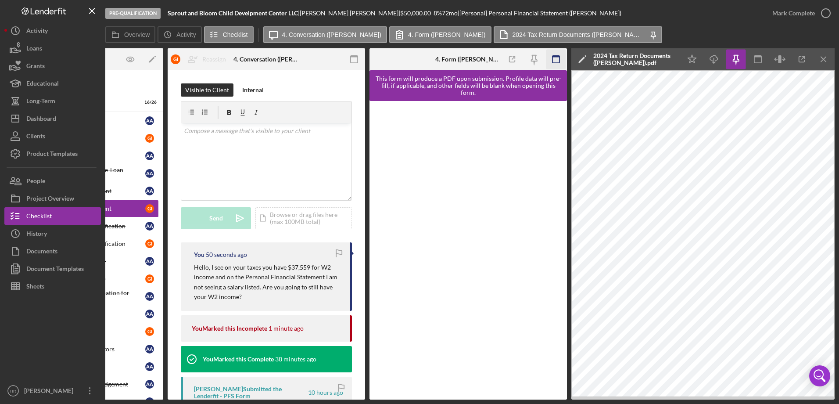
click at [827, 52] on icon "Icon/Menu Close" at bounding box center [824, 60] width 20 height 20
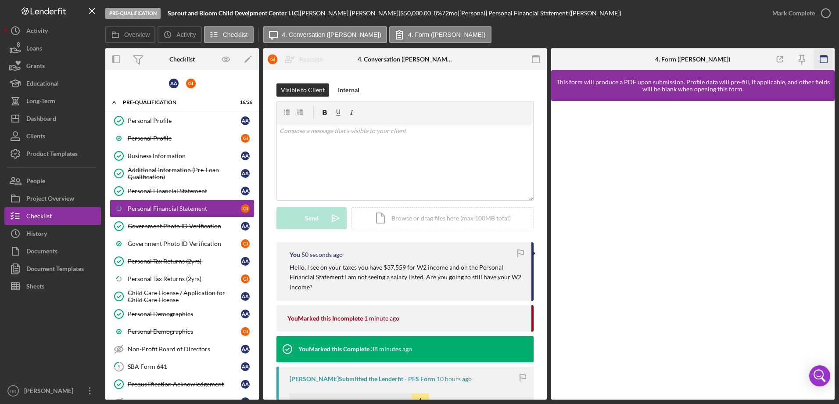
scroll to position [0, 0]
drag, startPoint x: 425, startPoint y: 403, endPoint x: 276, endPoint y: 402, distance: 149.3
click at [276, 402] on div "Pre-Qualification Sprout and Bloom Child Develpment Center LLC | [PERSON_NAME] …" at bounding box center [419, 202] width 839 height 404
click at [148, 196] on link "Personal Financial Statement Personal Financial Statement A A" at bounding box center [182, 191] width 145 height 18
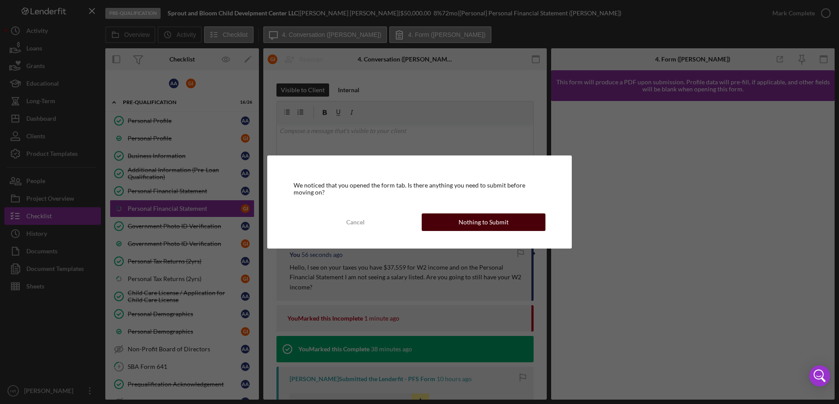
click at [517, 223] on button "Nothing to Submit" at bounding box center [484, 222] width 124 height 18
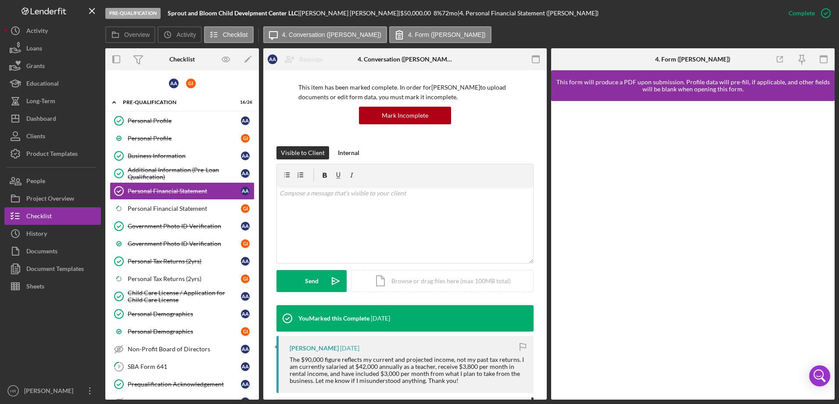
scroll to position [132, 0]
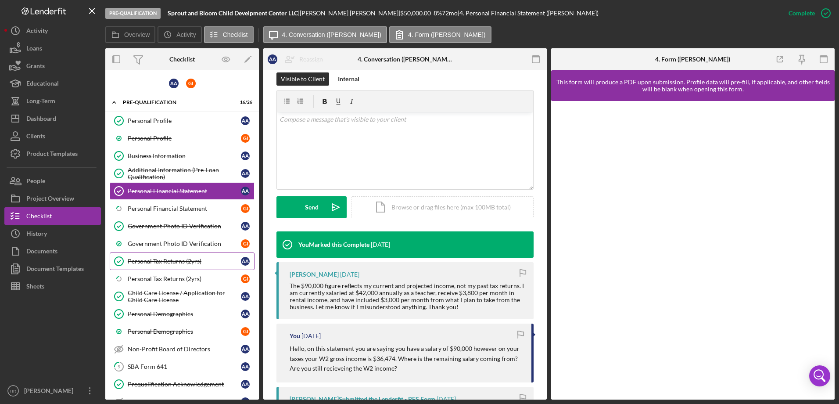
click at [146, 259] on div "Personal Tax Returns (2yrs)" at bounding box center [184, 261] width 113 height 7
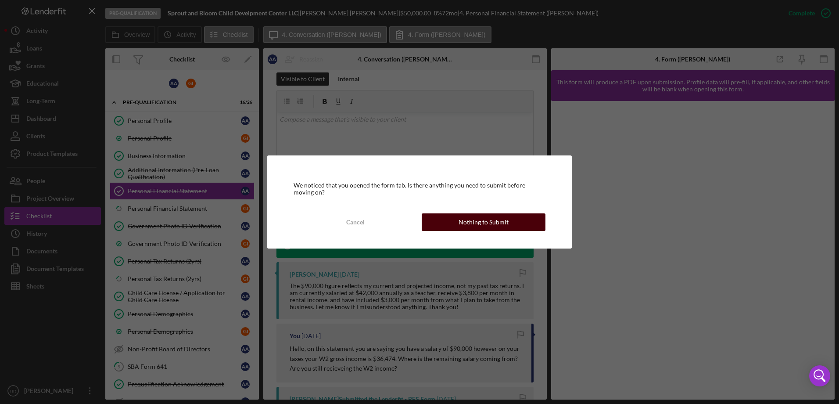
click at [457, 221] on button "Nothing to Submit" at bounding box center [484, 222] width 124 height 18
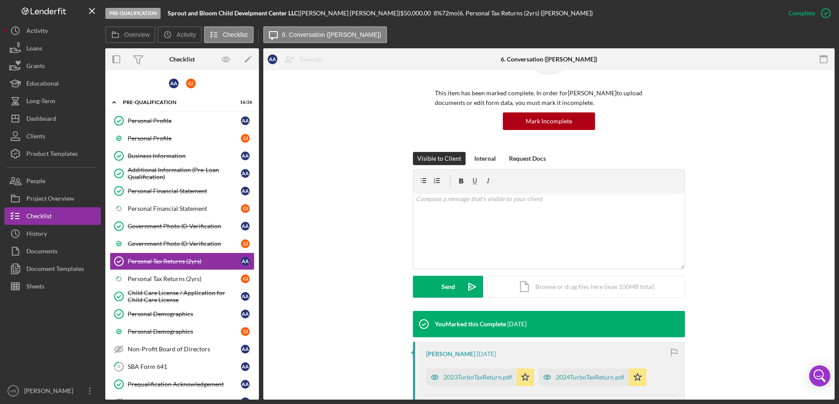
scroll to position [132, 0]
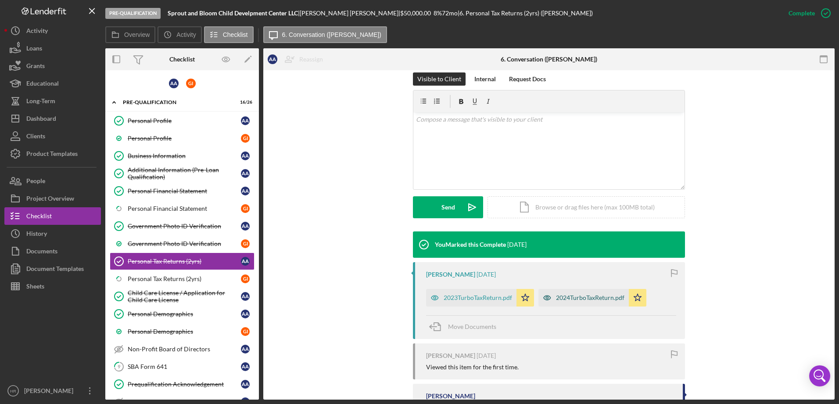
click at [571, 299] on div "2024TurboTaxReturn.pdf" at bounding box center [590, 297] width 68 height 7
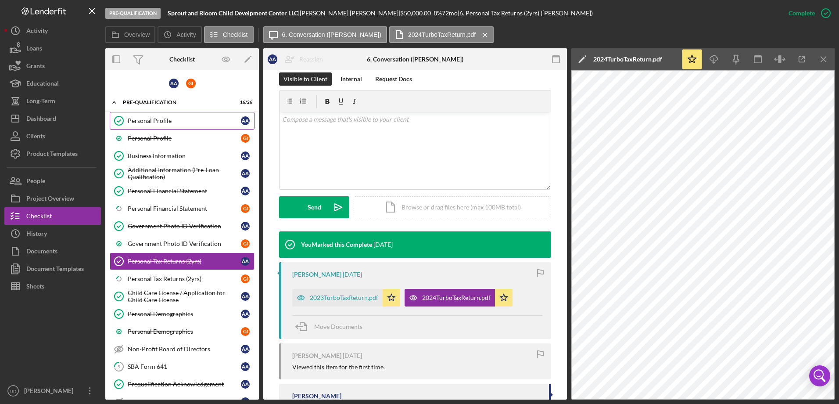
click at [150, 122] on div "Personal Profile" at bounding box center [184, 120] width 113 height 7
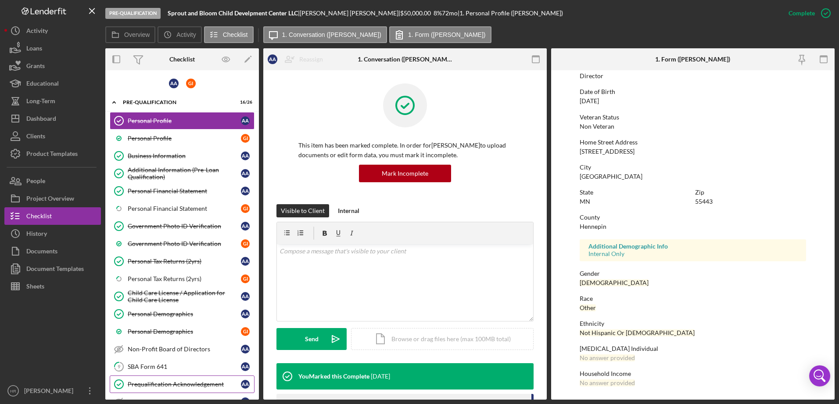
scroll to position [44, 0]
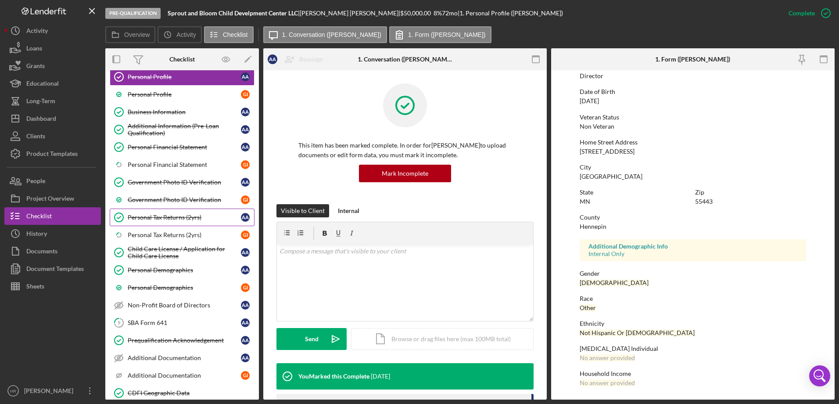
drag, startPoint x: 154, startPoint y: 216, endPoint x: 159, endPoint y: 215, distance: 5.4
click at [154, 216] on div "Personal Tax Returns (2yrs)" at bounding box center [184, 217] width 113 height 7
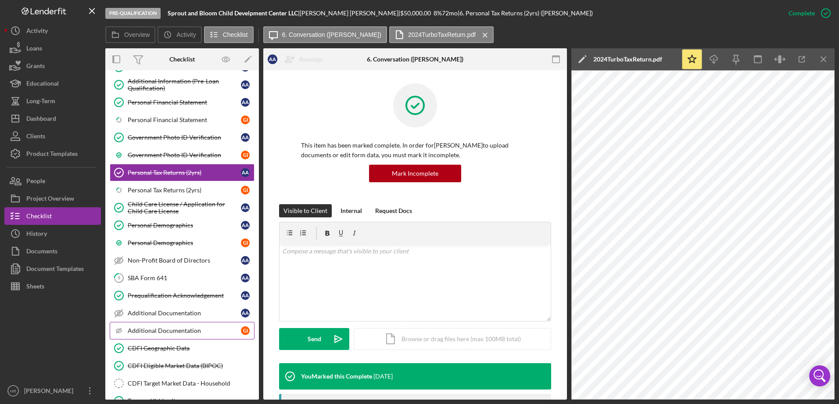
scroll to position [132, 0]
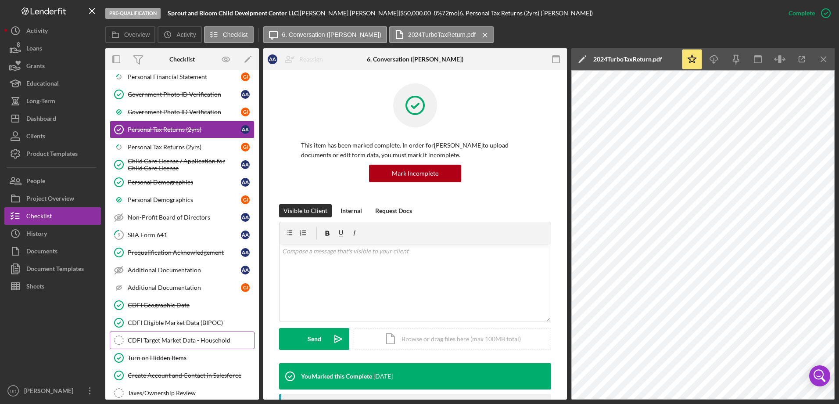
drag, startPoint x: 153, startPoint y: 341, endPoint x: 176, endPoint y: 335, distance: 23.5
click at [153, 341] on div "CDFI Target Market Data - Household" at bounding box center [191, 340] width 126 height 7
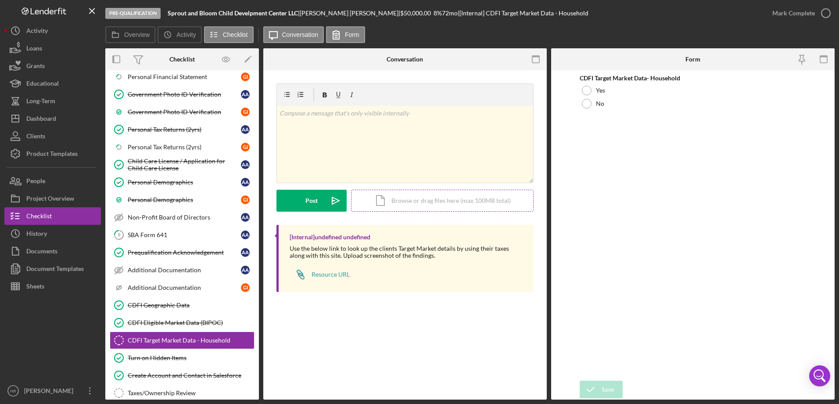
click at [413, 200] on div "Icon/Document Browse or drag files here (max 100MB total) Tap to choose files o…" at bounding box center [442, 201] width 183 height 22
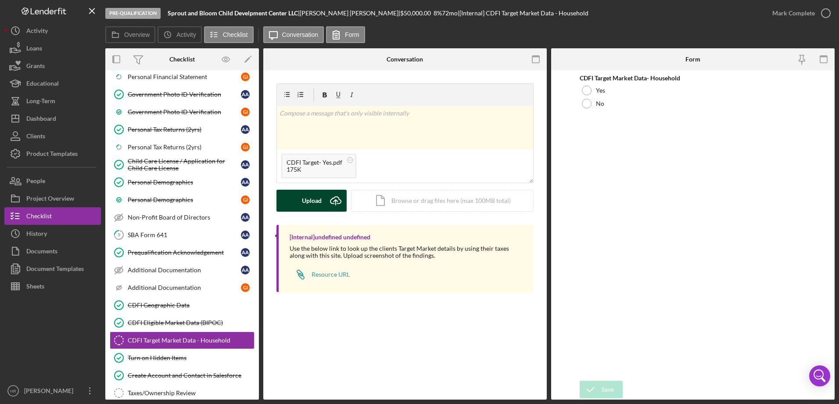
click at [315, 210] on div "Upload" at bounding box center [312, 201] width 20 height 22
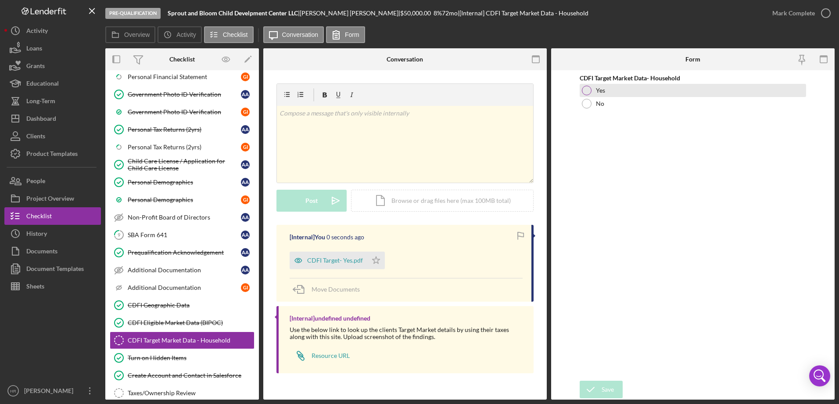
click at [581, 94] on div "Yes" at bounding box center [693, 90] width 227 height 13
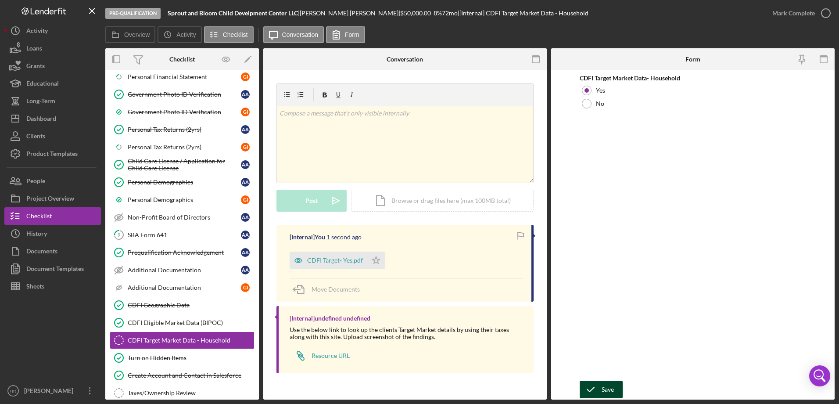
click at [615, 392] on button "Save" at bounding box center [601, 390] width 43 height 18
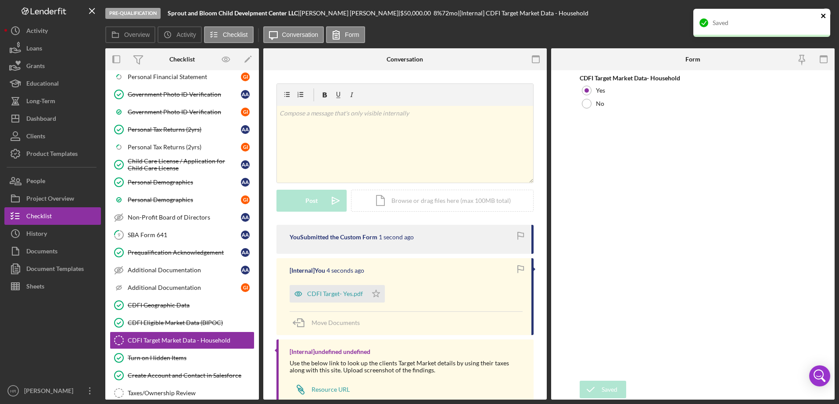
click at [821, 20] on button "close" at bounding box center [824, 16] width 6 height 8
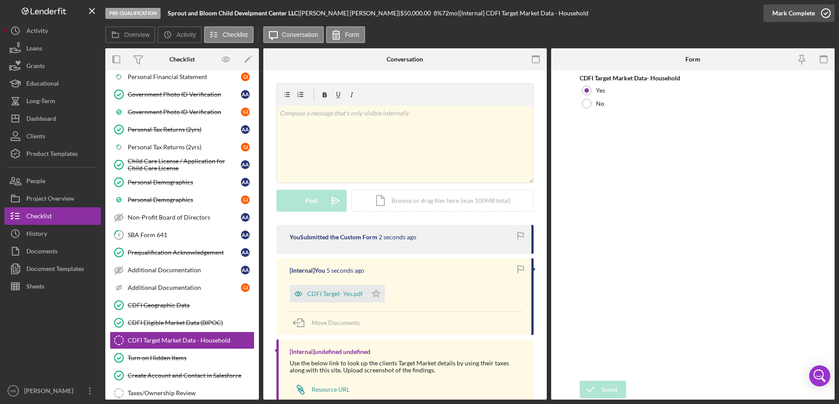
click at [828, 15] on icon "button" at bounding box center [826, 13] width 22 height 22
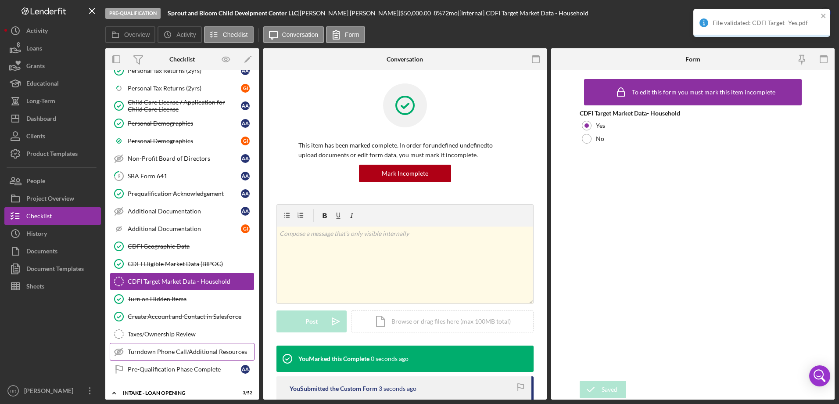
scroll to position [220, 0]
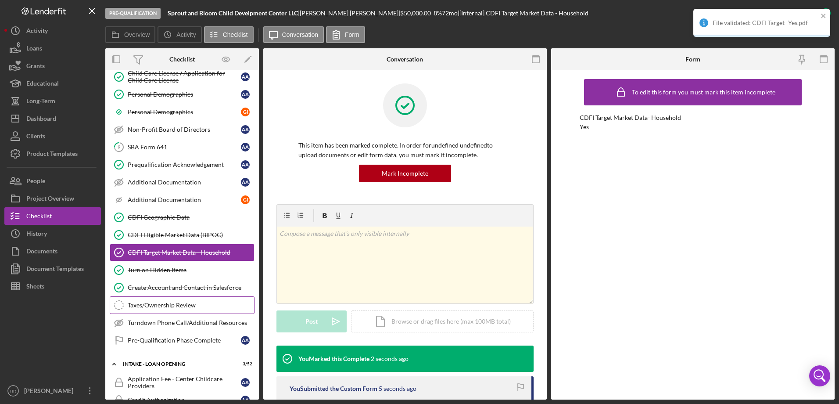
click at [164, 306] on div "Taxes/Ownership Review" at bounding box center [191, 305] width 126 height 7
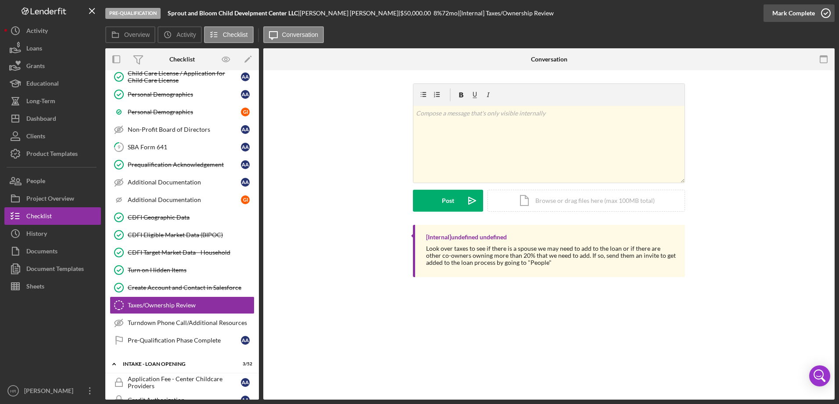
click at [825, 11] on icon "button" at bounding box center [826, 13] width 22 height 22
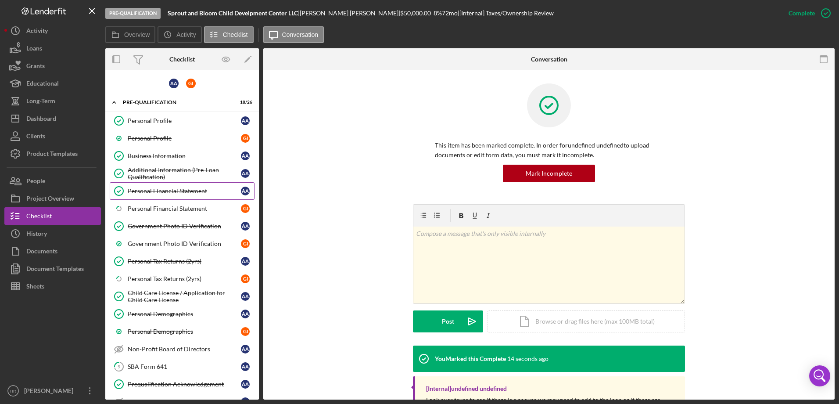
click at [150, 198] on link "Personal Financial Statement Personal Financial Statement A A" at bounding box center [182, 191] width 145 height 18
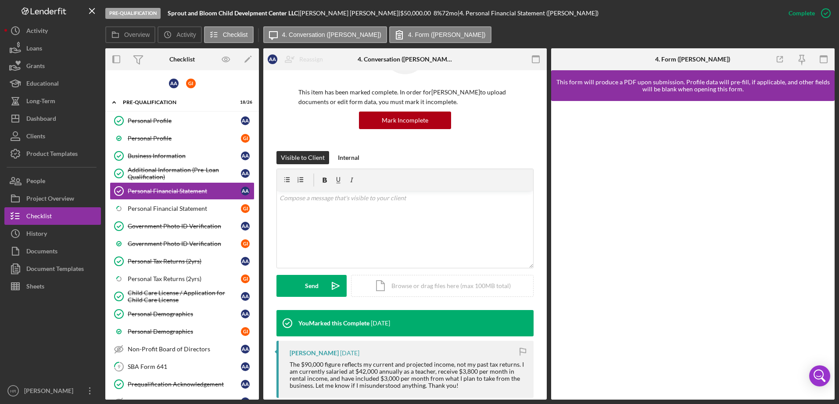
scroll to position [132, 0]
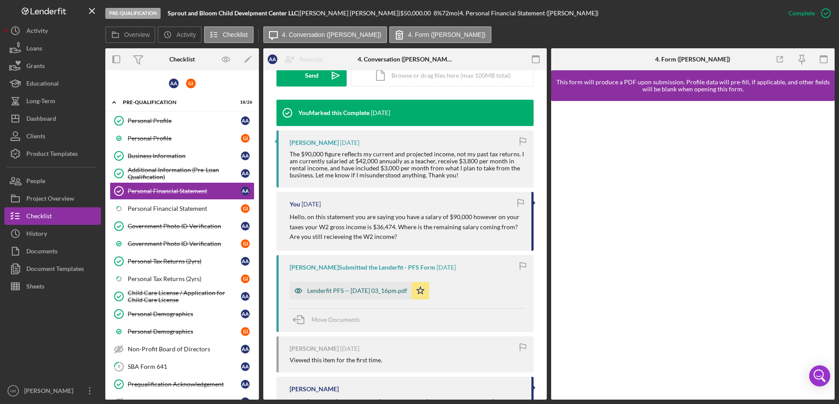
click at [354, 288] on div "Lenderfit PFS -- [DATE] 03_16pm.pdf" at bounding box center [357, 290] width 100 height 7
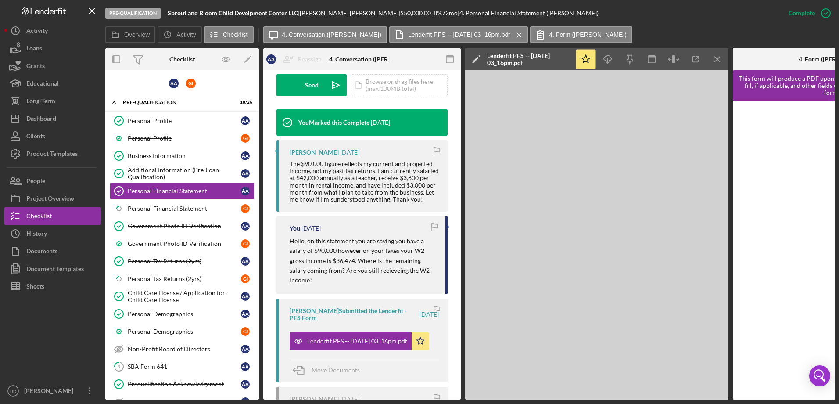
scroll to position [273, 0]
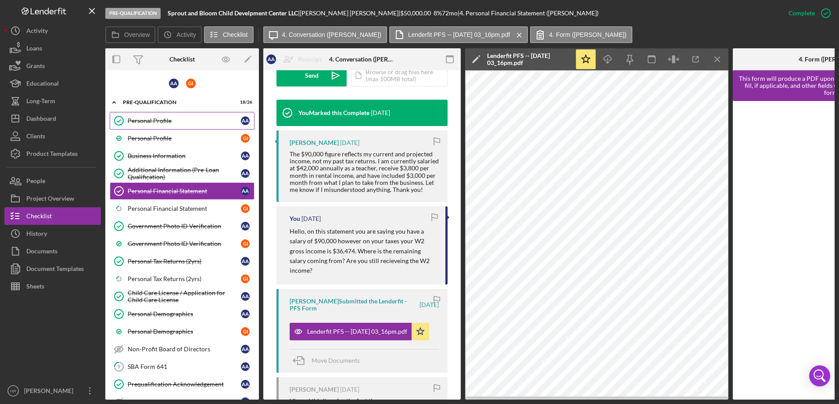
click at [162, 114] on link "Personal Profile Personal Profile A A" at bounding box center [182, 121] width 145 height 18
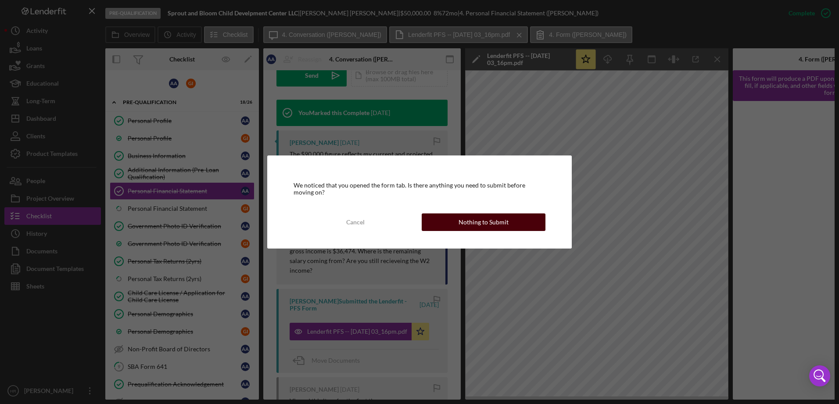
click at [529, 216] on button "Nothing to Submit" at bounding box center [484, 222] width 124 height 18
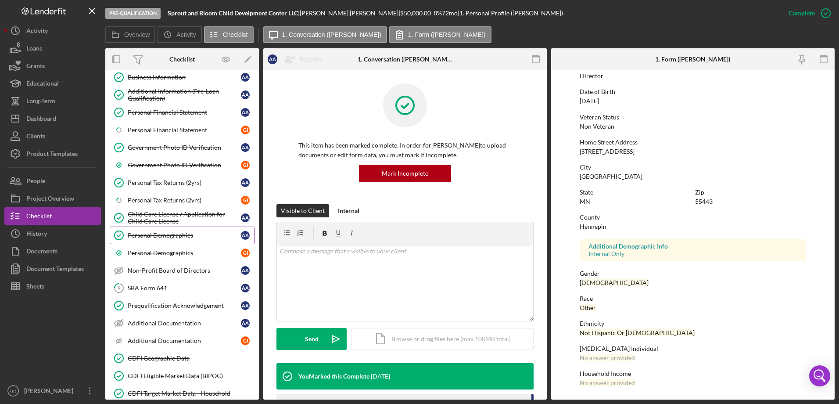
scroll to position [88, 0]
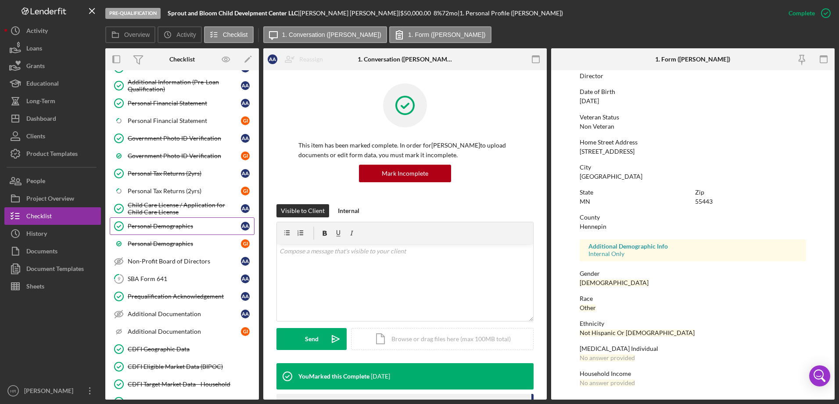
click at [167, 224] on div "Personal Demographics" at bounding box center [184, 226] width 113 height 7
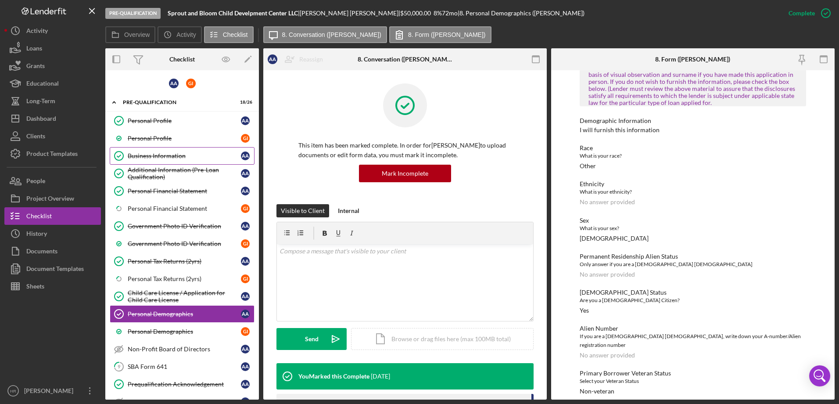
click at [155, 156] on div "Business Information" at bounding box center [184, 155] width 113 height 7
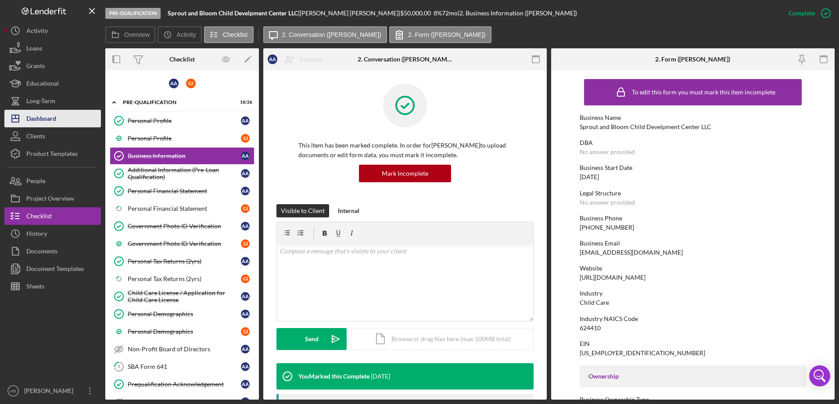
click at [40, 113] on div "Dashboard" at bounding box center [41, 120] width 30 height 20
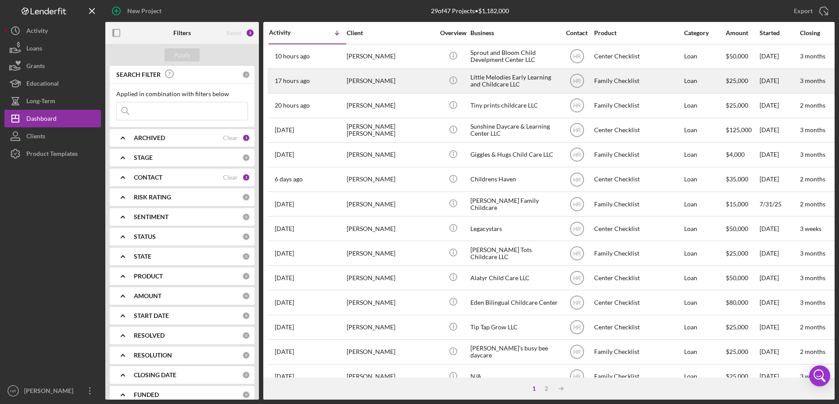
click at [418, 75] on div "[PERSON_NAME]" at bounding box center [391, 80] width 88 height 23
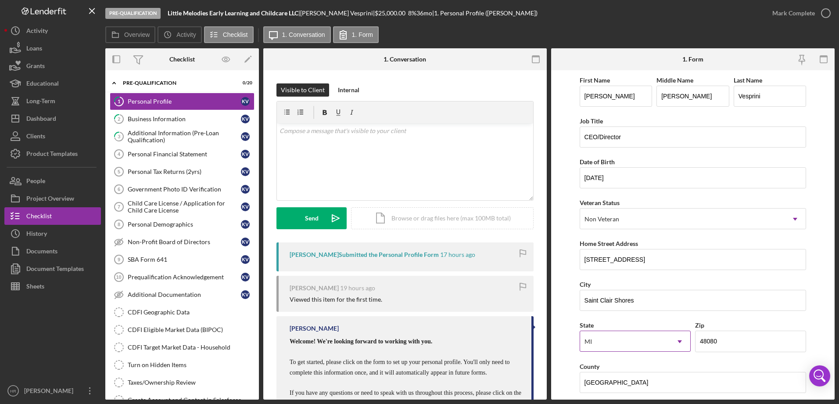
scroll to position [176, 0]
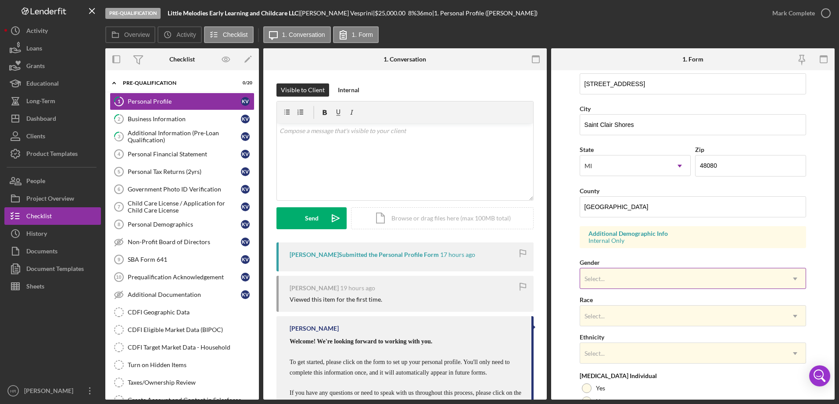
click at [616, 280] on div "Select..." at bounding box center [682, 279] width 205 height 20
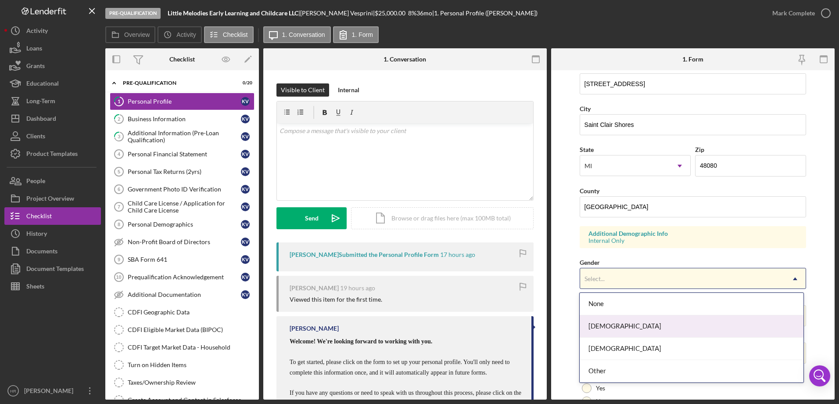
click at [608, 328] on div "[DEMOGRAPHIC_DATA]" at bounding box center [692, 326] width 224 height 22
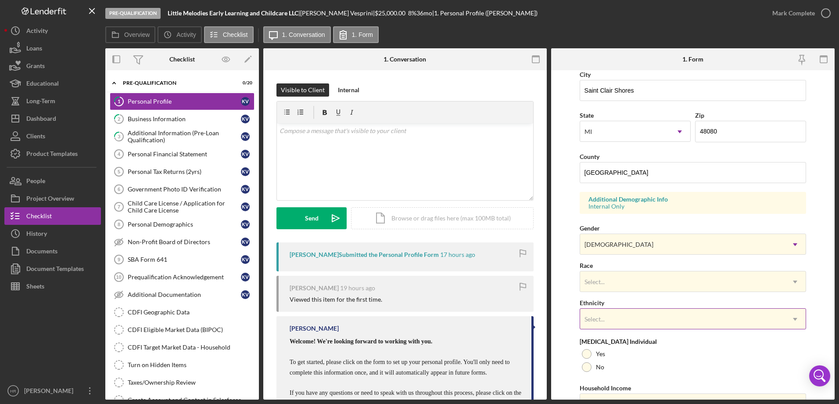
scroll to position [257, 0]
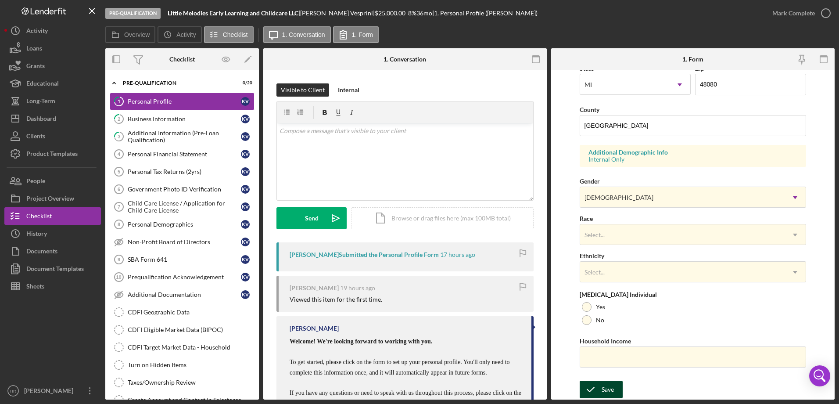
click at [599, 388] on icon "submit" at bounding box center [591, 389] width 22 height 22
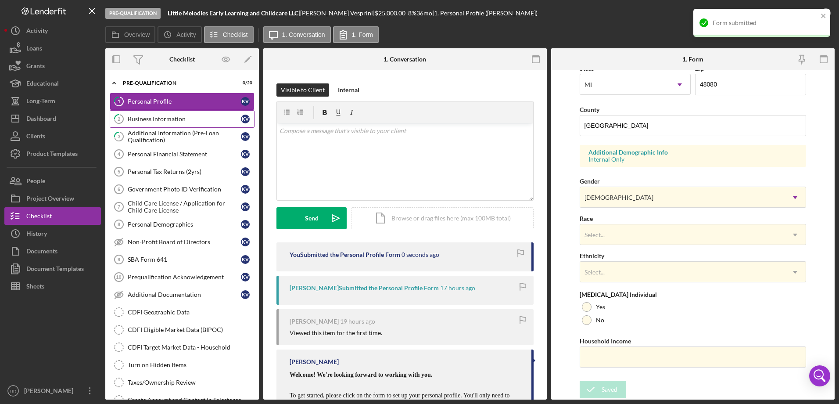
click at [174, 118] on div "Business Information" at bounding box center [184, 118] width 113 height 7
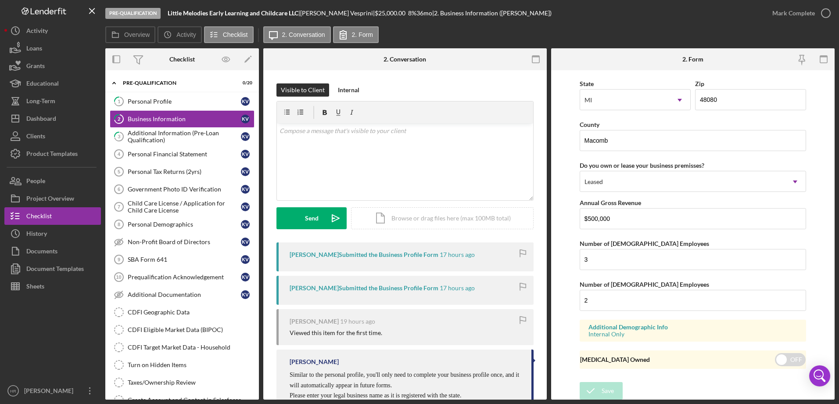
scroll to position [809, 0]
click at [824, 11] on icon "button" at bounding box center [826, 13] width 22 height 22
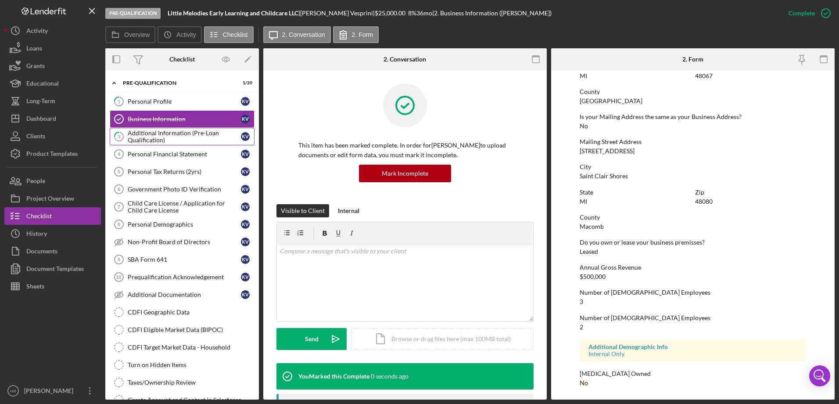
scroll to position [433, 0]
click at [144, 138] on div "Additional Information (Pre-Loan Qualification)" at bounding box center [184, 137] width 113 height 14
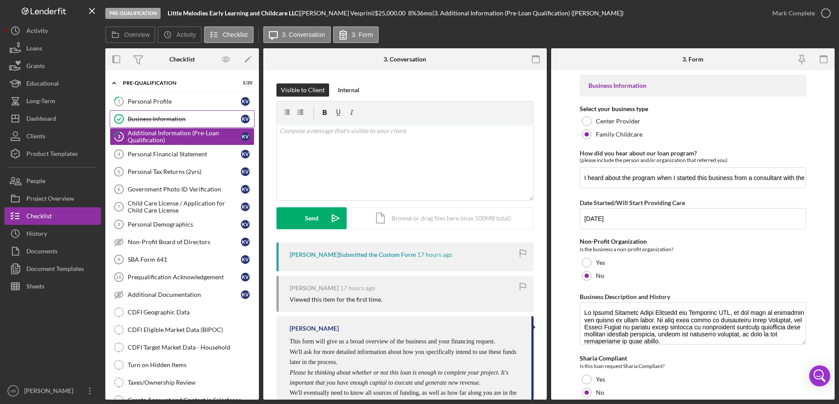
click at [178, 122] on div "Business Information" at bounding box center [184, 118] width 113 height 7
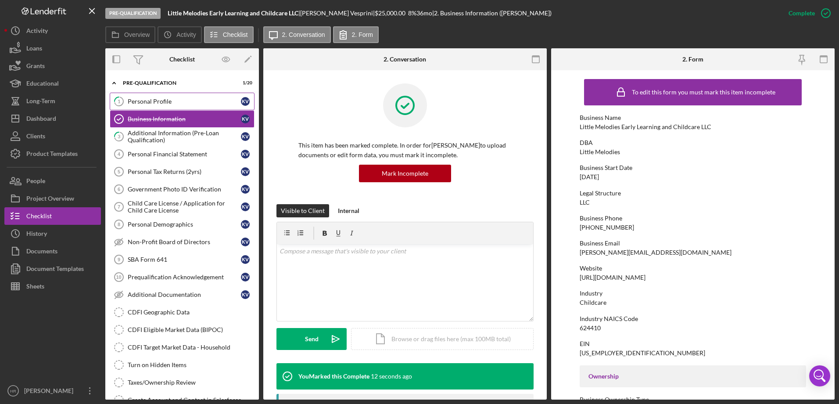
click at [169, 104] on div "Personal Profile" at bounding box center [184, 101] width 113 height 7
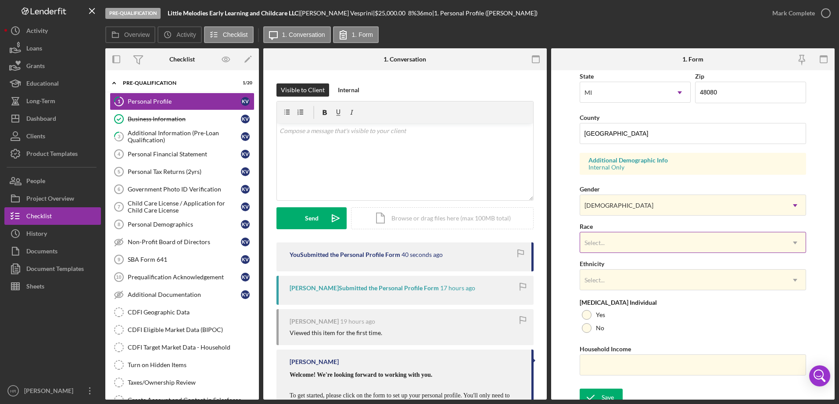
scroll to position [257, 0]
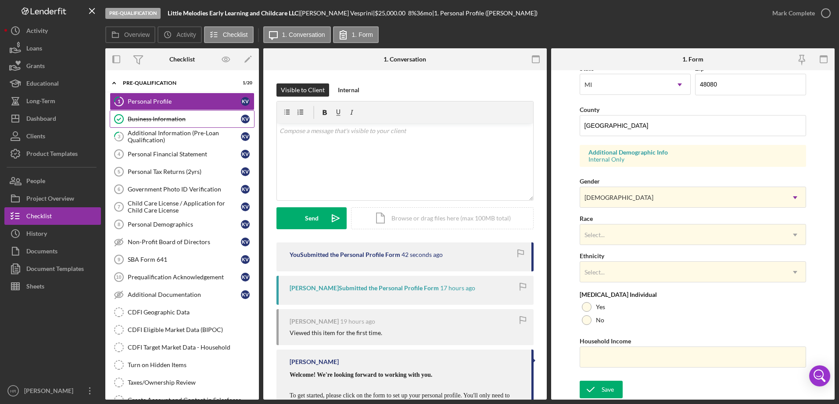
click at [148, 113] on link "Business Information Business Information K V" at bounding box center [182, 119] width 145 height 18
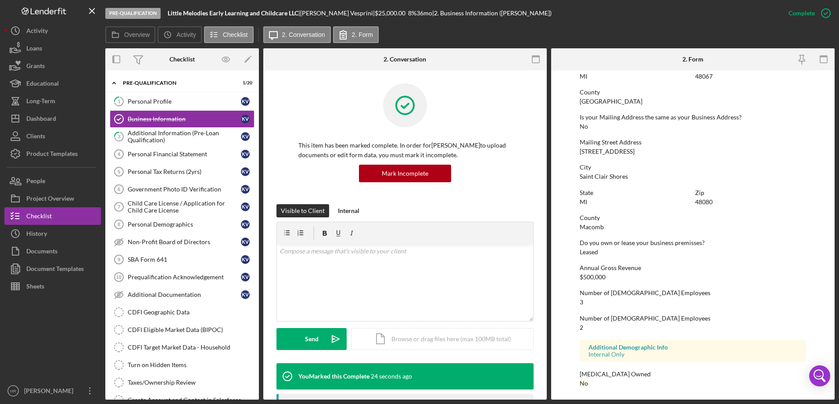
scroll to position [433, 0]
click at [183, 134] on div "Additional Information (Pre-Loan Qualification)" at bounding box center [184, 137] width 113 height 14
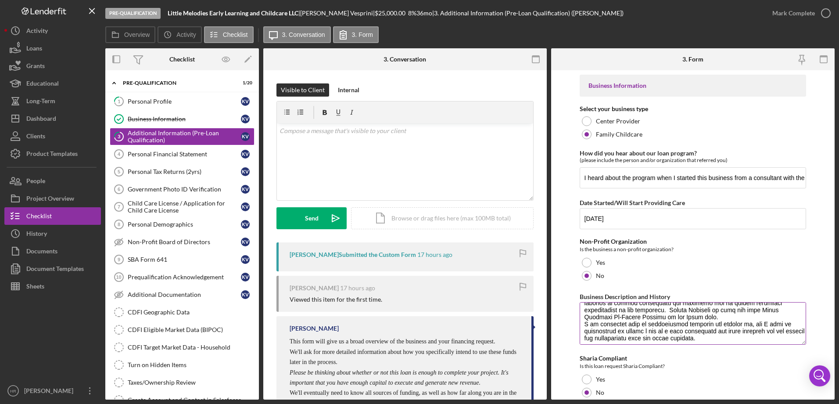
scroll to position [92, 0]
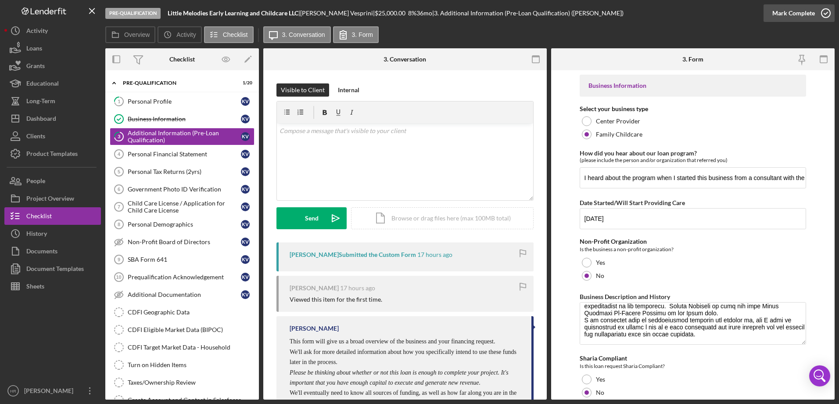
click at [824, 14] on icon "button" at bounding box center [826, 13] width 22 height 22
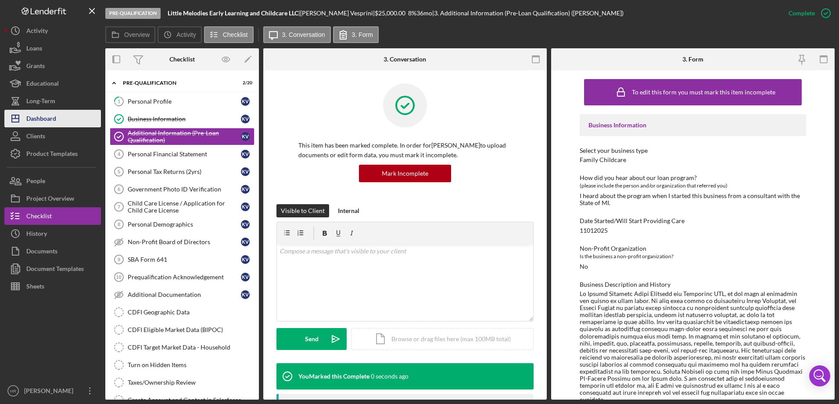
click at [49, 119] on div "Dashboard" at bounding box center [41, 120] width 30 height 20
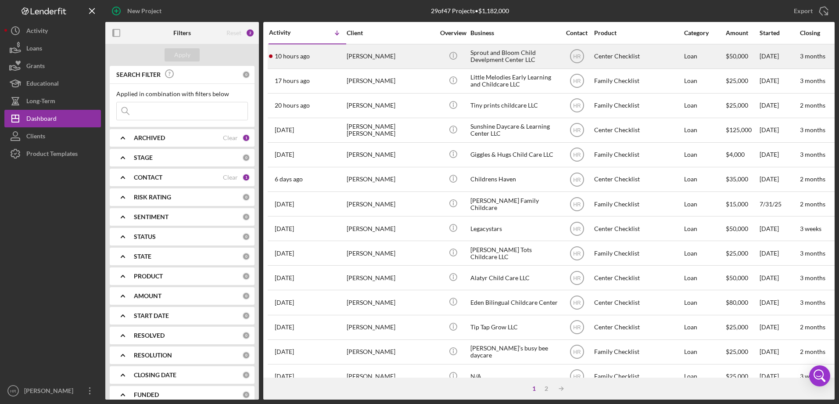
click at [354, 47] on div "[PERSON_NAME]" at bounding box center [391, 56] width 88 height 23
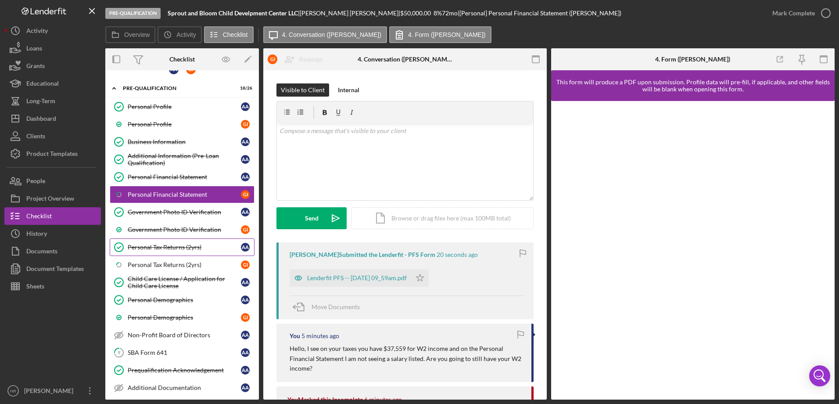
scroll to position [13, 0]
click at [152, 105] on div "Personal Profile" at bounding box center [184, 107] width 113 height 7
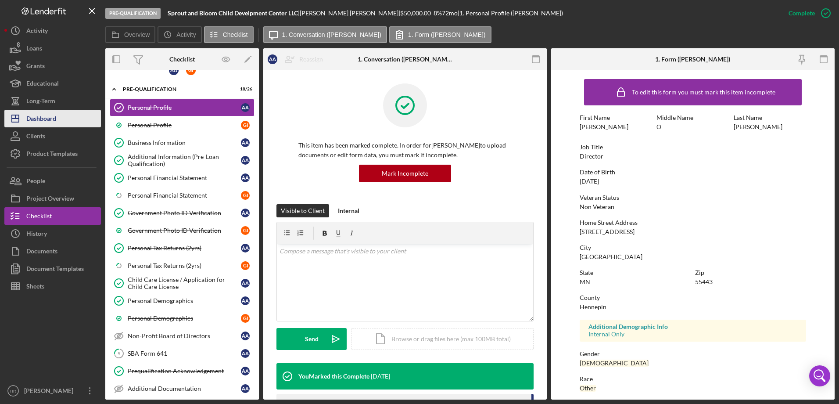
click at [55, 117] on div "Dashboard" at bounding box center [41, 120] width 30 height 20
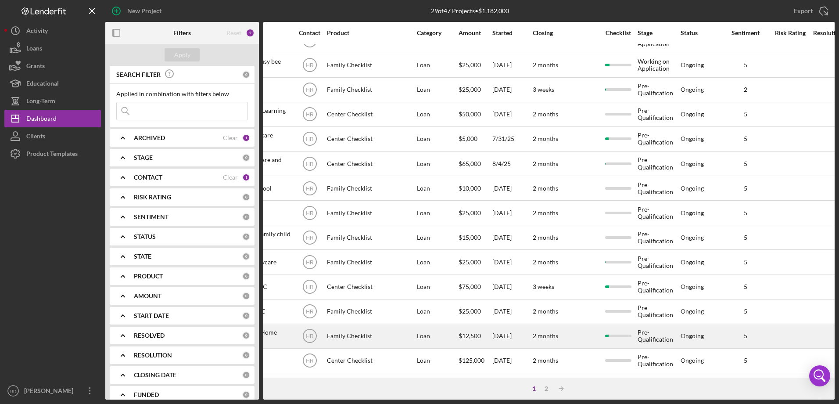
scroll to position [293, 267]
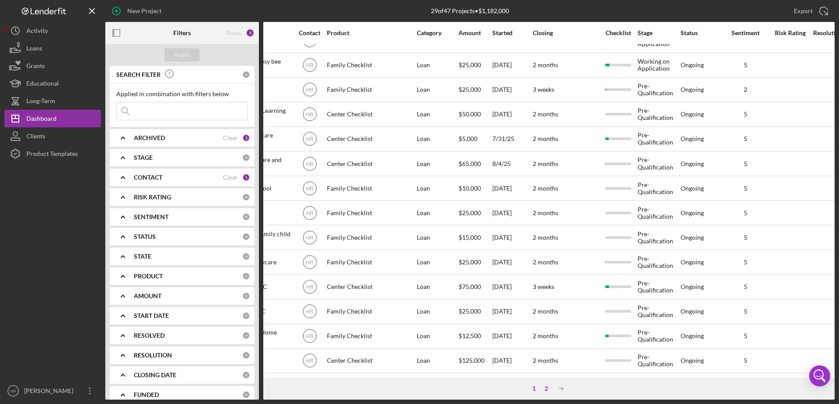
click at [547, 385] on div "2" at bounding box center [546, 388] width 12 height 7
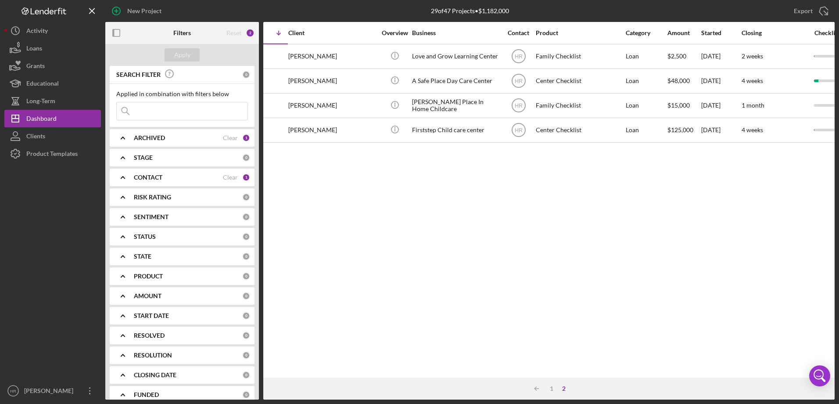
scroll to position [0, 0]
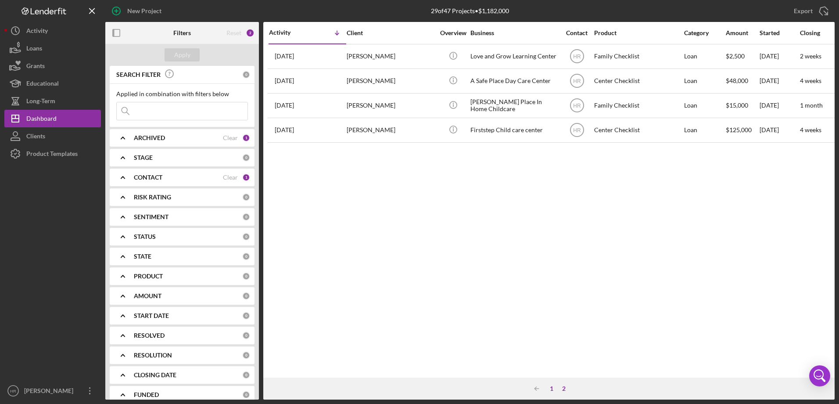
click at [551, 387] on div "1" at bounding box center [552, 388] width 12 height 7
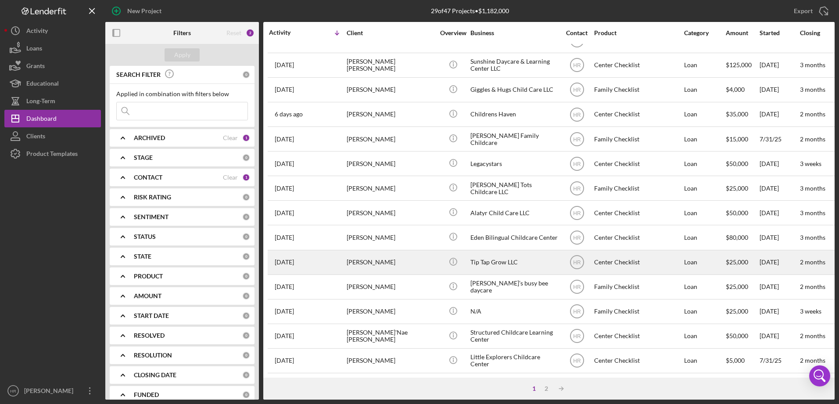
scroll to position [88, 0]
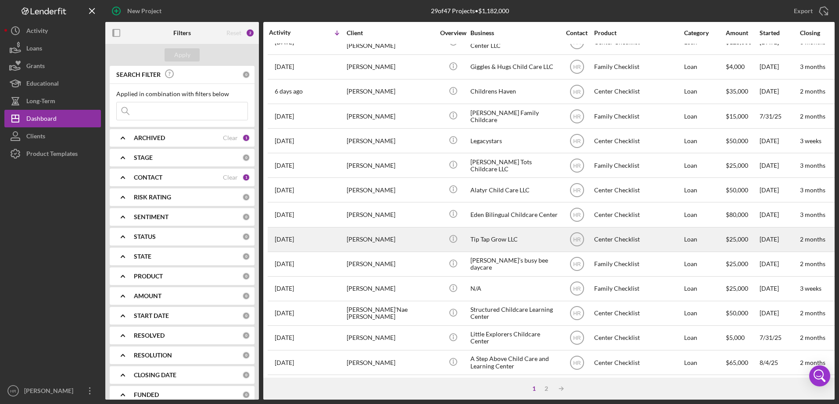
click at [504, 242] on div "Tip Tap Grow LLC" at bounding box center [515, 239] width 88 height 23
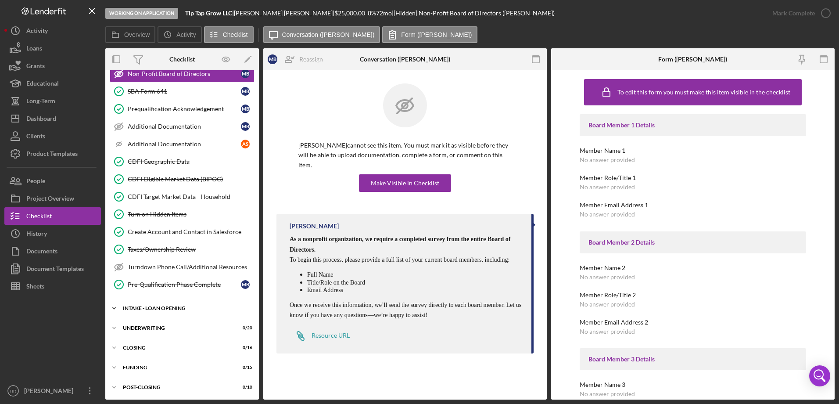
scroll to position [277, 0]
click at [148, 305] on div "INTAKE - LOAN OPENING" at bounding box center [185, 306] width 125 height 5
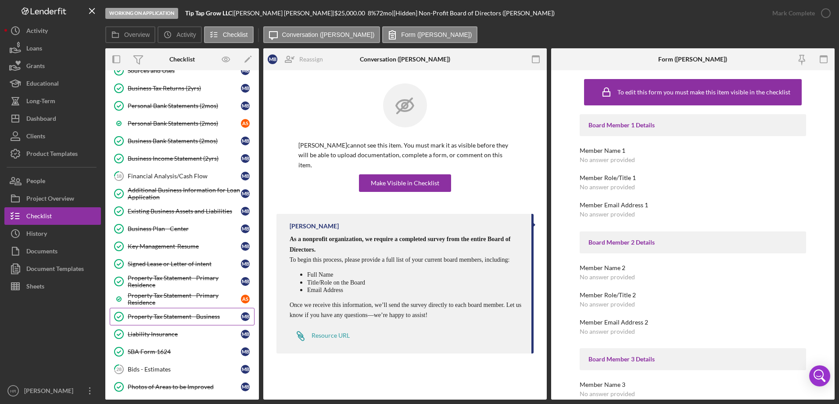
scroll to position [628, 0]
